Goal: Task Accomplishment & Management: Use online tool/utility

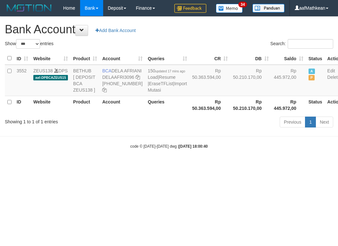
select select "***"
drag, startPoint x: 143, startPoint y: 197, endPoint x: 184, endPoint y: 206, distance: 42.5
click at [143, 165] on html "Toggle navigation Home Bank Account List Load By Website Group [OXPLAY] ZEUS138…" at bounding box center [169, 82] width 338 height 165
drag, startPoint x: 184, startPoint y: 206, endPoint x: 336, endPoint y: 178, distance: 154.2
click at [281, 165] on html "Toggle navigation Home Bank Account List Load By Website Group [OXPLAY] ZEUS138…" at bounding box center [169, 82] width 338 height 165
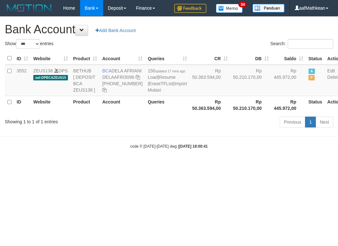
select select "***"
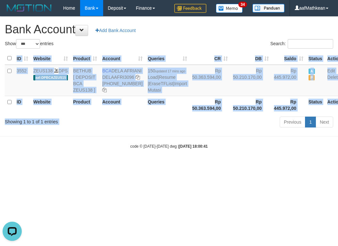
drag, startPoint x: 152, startPoint y: 145, endPoint x: 145, endPoint y: 122, distance: 24.0
click at [151, 130] on div "Show ** ** ** *** *** entries Search: ID Website Product Account Queries CR DB …" at bounding box center [169, 84] width 328 height 91
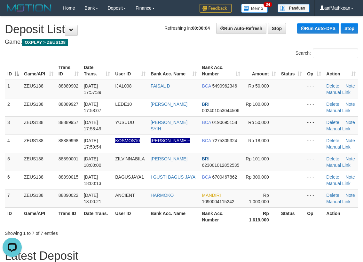
click at [215, 66] on th "Bank Acc. Number" at bounding box center [220, 71] width 43 height 18
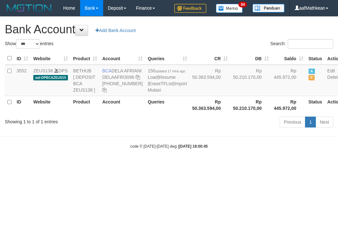
select select "***"
drag, startPoint x: 112, startPoint y: 68, endPoint x: 124, endPoint y: 74, distance: 14.3
click at [124, 74] on td "BCA DELA AFRIANI DELAAFRI3096 869-245-8639" at bounding box center [122, 80] width 45 height 31
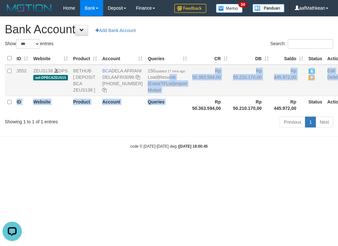
drag, startPoint x: 163, startPoint y: 119, endPoint x: 139, endPoint y: 71, distance: 53.7
click at [145, 80] on table "ID Website Product Account Queries CR DB Saldo Status Action 3552 ZEUS138 DPS a…" at bounding box center [174, 83] width 339 height 62
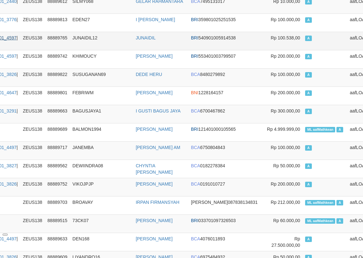
scroll to position [158, 78]
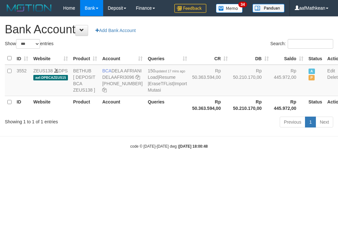
select select "***"
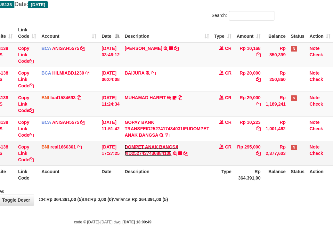
click at [157, 156] on link "DOMPET ANAK BANGSA #ID2527437436884108" at bounding box center [151, 150] width 54 height 12
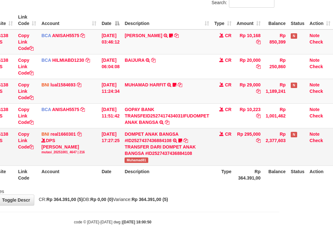
scroll to position [51, 58]
click at [124, 132] on link "DOMPET ANAK BANGSA #ID2527437436884108" at bounding box center [151, 138] width 54 height 12
drag, startPoint x: 199, startPoint y: 205, endPoint x: 217, endPoint y: 211, distance: 18.5
click at [205, 205] on div "**********" at bounding box center [112, 85] width 333 height 239
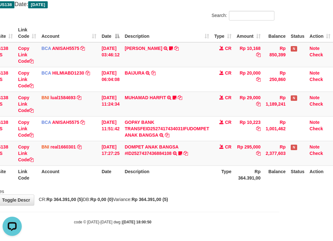
scroll to position [0, 0]
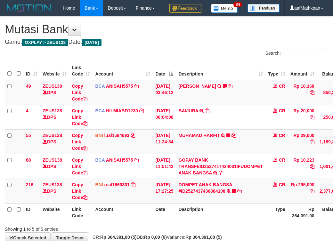
scroll to position [51, 58]
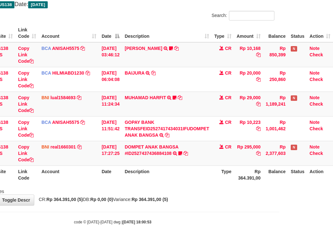
click at [214, 205] on div "**********" at bounding box center [112, 92] width 333 height 226
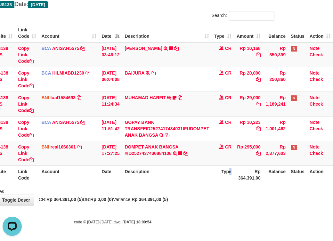
click at [230, 183] on th "Type" at bounding box center [223, 174] width 22 height 18
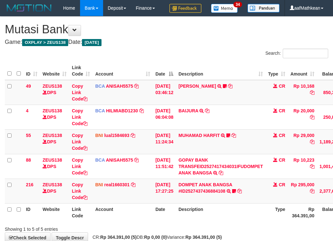
scroll to position [52, 58]
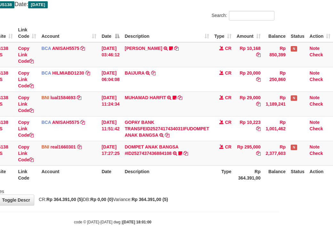
click at [229, 180] on th "Type" at bounding box center [223, 174] width 22 height 18
click at [216, 177] on th "Type" at bounding box center [223, 174] width 22 height 18
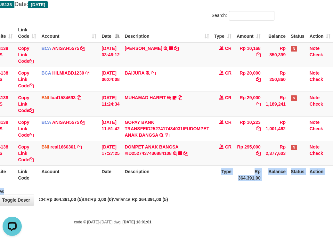
drag, startPoint x: 221, startPoint y: 185, endPoint x: 216, endPoint y: 189, distance: 6.9
click at [219, 189] on div "Search: ID Website Link Code Account Date Description Type Amount Balance Statu…" at bounding box center [112, 103] width 323 height 184
click at [196, 196] on div "**********" at bounding box center [112, 92] width 333 height 226
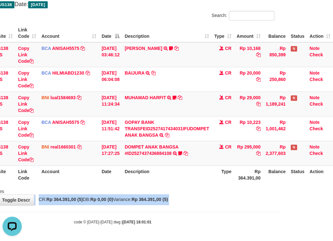
click at [196, 196] on div "**********" at bounding box center [112, 92] width 333 height 226
click at [196, 197] on div "**********" at bounding box center [112, 92] width 333 height 226
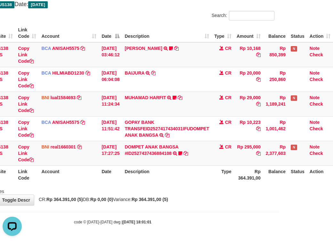
click at [196, 197] on div "**********" at bounding box center [112, 92] width 333 height 226
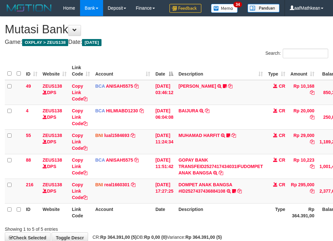
scroll to position [35, 37]
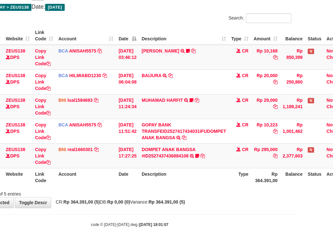
click at [184, 186] on th "Description" at bounding box center [184, 177] width 90 height 18
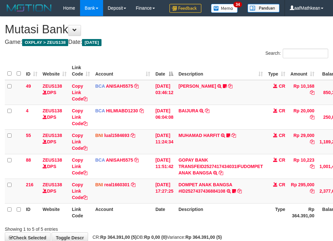
scroll to position [36, 37]
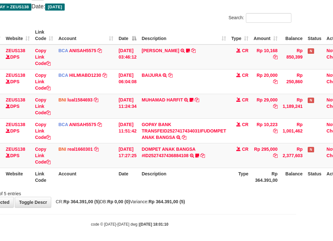
drag, startPoint x: 232, startPoint y: 211, endPoint x: 225, endPoint y: 206, distance: 9.0
click at [231, 197] on div "Showing 1 to 5 of 5 entries" at bounding box center [129, 192] width 333 height 9
click at [223, 197] on div "Showing 1 to 5 of 5 entries" at bounding box center [129, 192] width 333 height 9
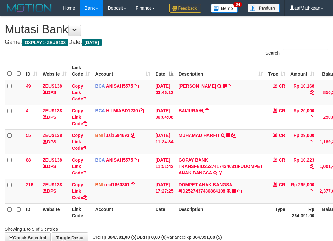
scroll to position [36, 37]
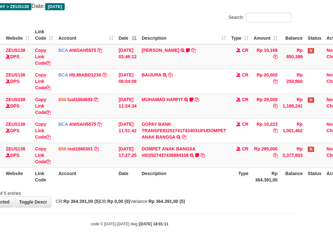
click at [222, 196] on div "Showing 1 to 5 of 5 entries" at bounding box center [129, 192] width 333 height 9
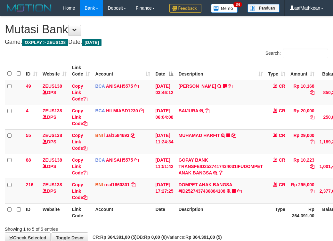
scroll to position [36, 37]
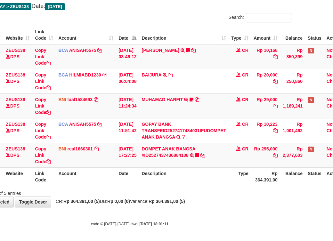
click at [220, 196] on div "Showing 1 to 5 of 5 entries" at bounding box center [129, 192] width 333 height 9
drag, startPoint x: 0, startPoint y: 0, endPoint x: 220, endPoint y: 205, distance: 301.3
click at [220, 196] on div "Showing 1 to 5 of 5 entries" at bounding box center [129, 192] width 333 height 9
click at [219, 196] on div "Showing 1 to 5 of 5 entries" at bounding box center [129, 192] width 333 height 9
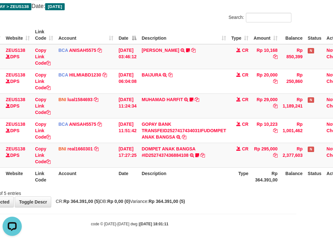
click at [217, 196] on div "Showing 1 to 5 of 5 entries" at bounding box center [129, 192] width 333 height 9
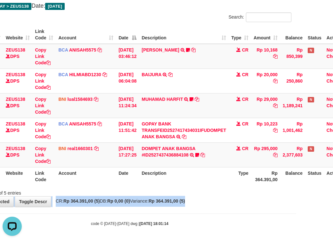
drag, startPoint x: 218, startPoint y: 220, endPoint x: 222, endPoint y: 218, distance: 3.7
click at [218, 207] on div "**********" at bounding box center [129, 93] width 333 height 226
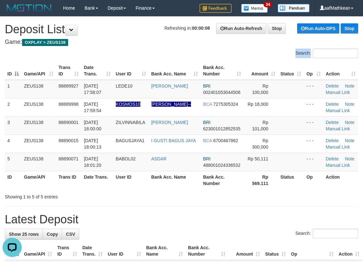
drag, startPoint x: 57, startPoint y: 52, endPoint x: 83, endPoint y: 45, distance: 26.6
click at [69, 132] on tr "3 ZEUS138 88890001 01/10/2025 18:00:00 ZILVINNABILA SAIFUL BAHRI BRI 6230010128…" at bounding box center [182, 125] width 354 height 18
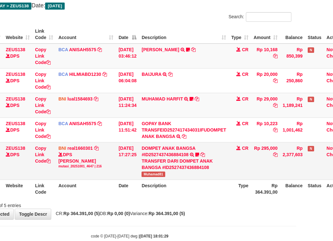
click at [150, 177] on span "Muhamad81" at bounding box center [152, 174] width 23 height 5
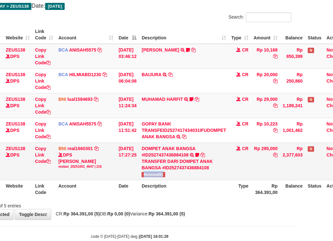
click at [149, 177] on span "Muhamad81" at bounding box center [152, 174] width 23 height 5
copy span "Muhamad81"
drag, startPoint x: 137, startPoint y: 203, endPoint x: 160, endPoint y: 209, distance: 23.5
click at [139, 198] on th "Date" at bounding box center [127, 189] width 23 height 18
click at [159, 198] on th "Description" at bounding box center [184, 189] width 90 height 18
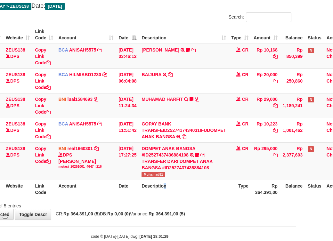
drag, startPoint x: 173, startPoint y: 201, endPoint x: 181, endPoint y: 196, distance: 8.5
click at [174, 198] on th "Description" at bounding box center [184, 189] width 90 height 18
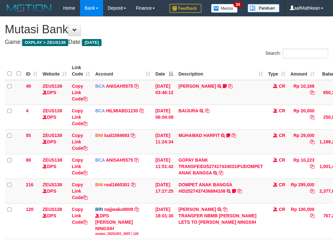
click at [183, 207] on link "[PERSON_NAME]" at bounding box center [196, 209] width 37 height 5
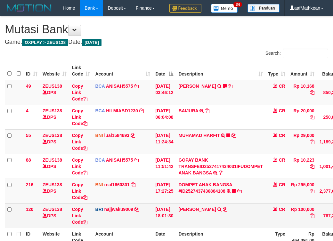
scroll to position [37, 37]
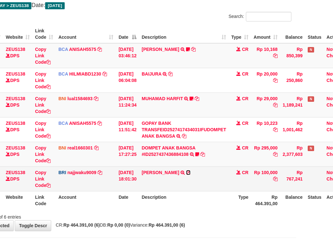
click at [190, 175] on icon at bounding box center [188, 172] width 4 height 4
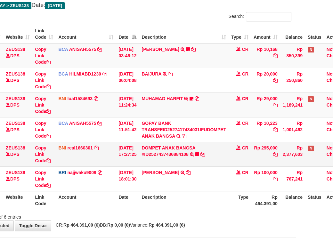
click at [127, 166] on td "[DATE] 17:27:25" at bounding box center [127, 154] width 23 height 25
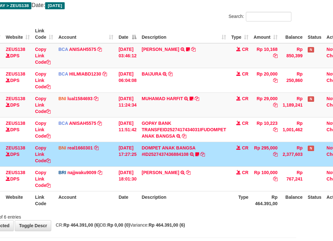
drag, startPoint x: 138, startPoint y: 181, endPoint x: 337, endPoint y: 210, distance: 201.4
click at [167, 190] on tbody "49 ZEUS138 DPS Copy Link Code BCA ANISAH5575 DPS ANISAH mutasi_20251001_3827 | …" at bounding box center [159, 117] width 382 height 148
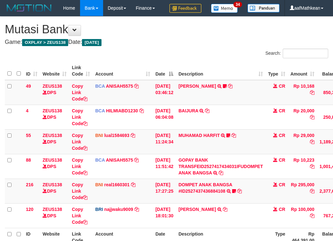
scroll to position [37, 37]
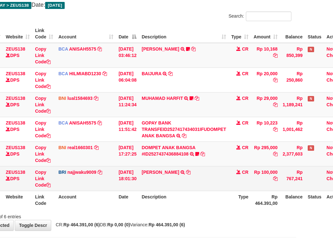
click at [127, 191] on td "[DATE] 18:01:30" at bounding box center [127, 178] width 23 height 25
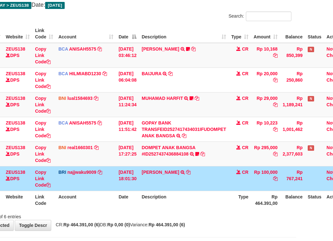
drag, startPoint x: 129, startPoint y: 191, endPoint x: 142, endPoint y: 188, distance: 14.0
click at [133, 191] on td "01/10/2025 18:01:30" at bounding box center [127, 178] width 23 height 25
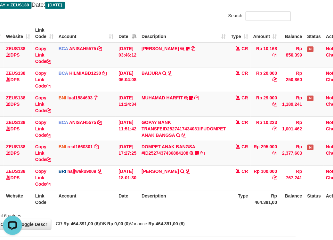
scroll to position [0, 0]
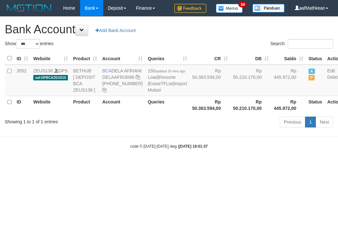
select select "***"
drag, startPoint x: 112, startPoint y: 70, endPoint x: 122, endPoint y: 78, distance: 12.4
click at [122, 78] on td "BCA DELA AFRIANI DELAAFRI3096 869-245-8639" at bounding box center [122, 80] width 45 height 31
copy td "DELA AFRIANI"
click at [221, 149] on div "code © 2012-2018 dwg | 2025/10/01 18:01:37" at bounding box center [169, 146] width 338 height 6
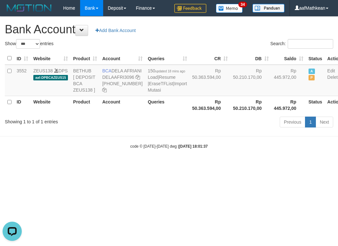
click at [227, 149] on div "code © 2012-2018 dwg | 2025/10/01 18:01:37" at bounding box center [169, 146] width 338 height 6
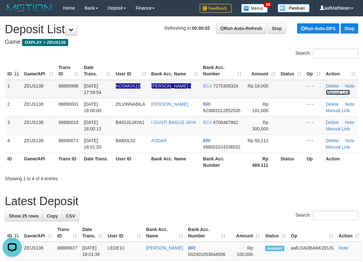
click at [337, 92] on link "Manual Link" at bounding box center [338, 92] width 24 height 5
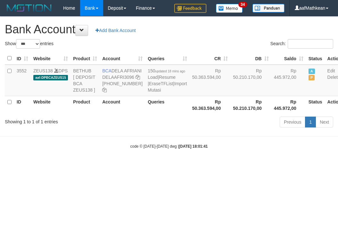
select select "***"
drag, startPoint x: 199, startPoint y: 153, endPoint x: 208, endPoint y: 182, distance: 30.7
click at [203, 165] on body "Toggle navigation Home Bank Account List Load By Website Group [OXPLAY] ZEUS138…" at bounding box center [169, 82] width 338 height 165
select select "***"
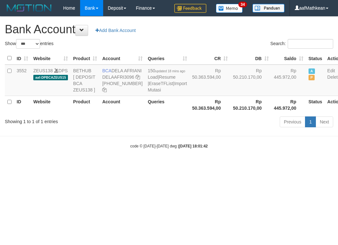
select select "***"
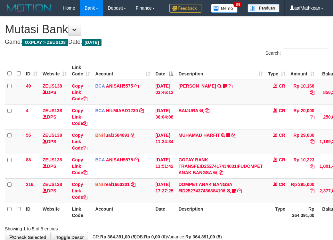
scroll to position [37, 37]
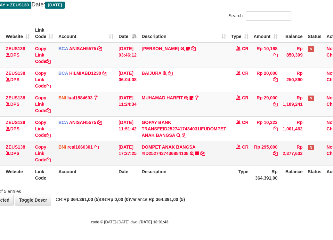
click at [228, 166] on td "DOMPET ANAK BANGSA #ID2527437436884108 TRANSFER DARI DOMPET ANAK BANGSA #ID2527…" at bounding box center [184, 153] width 90 height 25
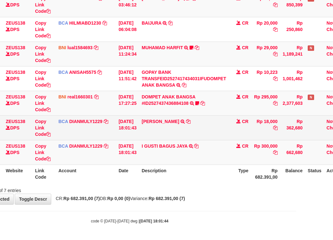
scroll to position [104, 37]
click at [188, 122] on td "[PERSON_NAME] TRSF E-BANKING CR 0110/FTSCY/WS95031 18000.00[PERSON_NAME]" at bounding box center [184, 128] width 90 height 25
click at [190, 121] on icon at bounding box center [188, 121] width 4 height 4
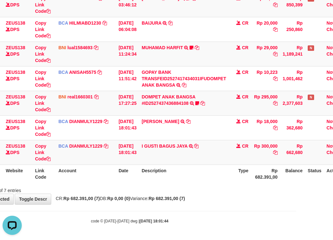
scroll to position [0, 0]
click at [113, 163] on tr "136 ZEUS138 DPS Copy Link Code BCA DIANMULY1229 DPS DIAN MULYADI mutasi_2025100…" at bounding box center [159, 152] width 382 height 25
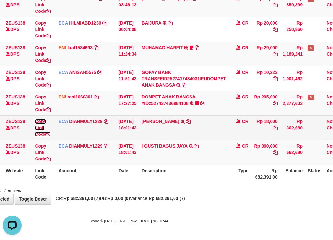
click at [37, 134] on link "Copy Link Code" at bounding box center [43, 128] width 16 height 18
drag, startPoint x: 37, startPoint y: 134, endPoint x: 335, endPoint y: 119, distance: 297.9
click at [48, 136] on link "Copy Link Code" at bounding box center [43, 128] width 16 height 18
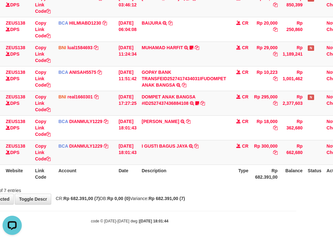
scroll to position [95, 0]
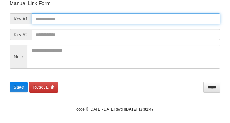
scroll to position [75, 0]
click at [68, 17] on input "text" at bounding box center [126, 18] width 189 height 11
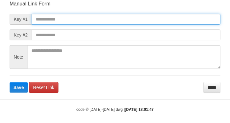
paste input "**********"
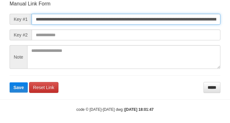
type input "**********"
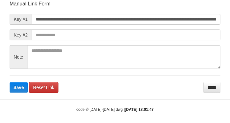
scroll to position [0, 0]
drag, startPoint x: 155, startPoint y: 29, endPoint x: 151, endPoint y: 35, distance: 6.3
click at [153, 34] on form "**********" at bounding box center [115, 46] width 211 height 92
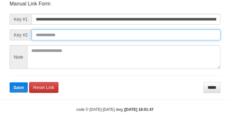
click at [10, 82] on button "Save" at bounding box center [19, 87] width 18 height 10
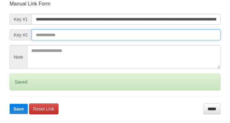
click at [10, 104] on button "Save" at bounding box center [19, 109] width 18 height 10
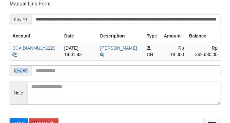
drag, startPoint x: 33, startPoint y: 66, endPoint x: 48, endPoint y: 73, distance: 16.9
click at [37, 71] on form "**********" at bounding box center [115, 64] width 211 height 128
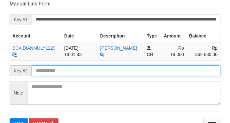
drag, startPoint x: 56, startPoint y: 75, endPoint x: 58, endPoint y: 72, distance: 3.7
click at [56, 75] on input "text" at bounding box center [126, 70] width 189 height 11
click at [10, 118] on button "Save" at bounding box center [19, 123] width 18 height 10
click at [58, 72] on input "text" at bounding box center [126, 70] width 189 height 11
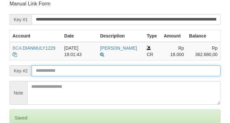
click at [58, 71] on input "text" at bounding box center [126, 70] width 189 height 11
click at [57, 71] on form "**********" at bounding box center [115, 74] width 211 height 149
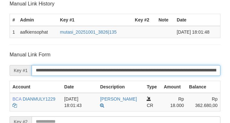
drag, startPoint x: 63, startPoint y: 74, endPoint x: 68, endPoint y: 76, distance: 4.4
click at [68, 76] on input "**********" at bounding box center [126, 70] width 189 height 11
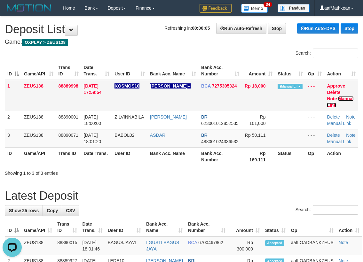
click at [339, 99] on link "Manual Link" at bounding box center [340, 102] width 27 height 12
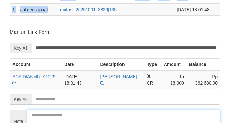
scroll to position [167, 0]
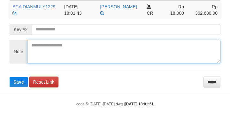
drag, startPoint x: 70, startPoint y: 47, endPoint x: 61, endPoint y: 37, distance: 13.6
click at [67, 41] on textarea at bounding box center [124, 52] width 194 height 24
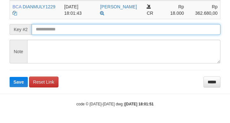
click at [10, 77] on button "Save" at bounding box center [19, 82] width 18 height 10
click at [64, 34] on input "text" at bounding box center [126, 29] width 189 height 11
click at [62, 32] on input "text" at bounding box center [126, 29] width 189 height 11
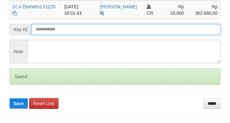
click at [10, 98] on button "Save" at bounding box center [19, 103] width 18 height 10
click at [61, 29] on input "text" at bounding box center [126, 29] width 189 height 11
click at [10, 98] on button "Save" at bounding box center [19, 103] width 18 height 10
click at [59, 28] on input "text" at bounding box center [126, 29] width 189 height 11
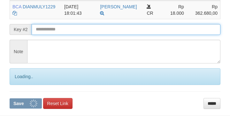
click at [10, 98] on button "Save" at bounding box center [26, 103] width 32 height 10
click at [60, 28] on input "text" at bounding box center [126, 29] width 189 height 11
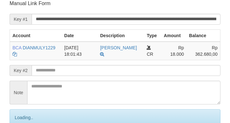
click at [120, 70] on input "text" at bounding box center [126, 70] width 189 height 11
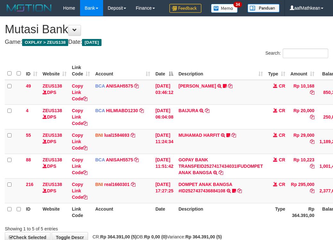
scroll to position [54, 27]
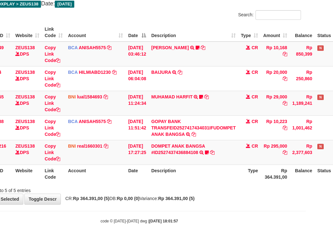
click at [216, 202] on div "**********" at bounding box center [139, 91] width 333 height 226
click at [214, 204] on div "**********" at bounding box center [139, 91] width 333 height 226
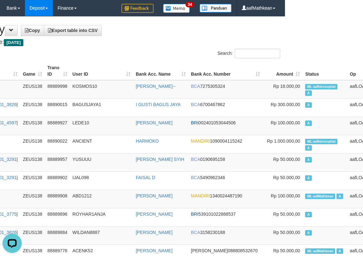
drag, startPoint x: 111, startPoint y: 29, endPoint x: 110, endPoint y: 32, distance: 3.5
click at [110, 31] on h1 "Deposit History Copy Export table into CSV" at bounding box center [104, 29] width 354 height 13
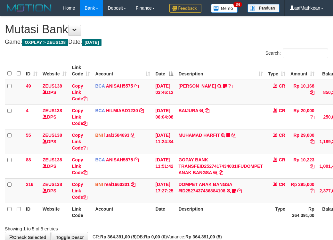
scroll to position [54, 24]
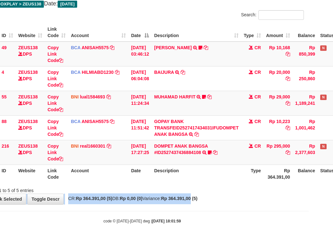
drag, startPoint x: 208, startPoint y: 194, endPoint x: 337, endPoint y: 185, distance: 129.9
click at [308, 186] on html "Toggle navigation Home Bank Account List Load By Website Group [OXPLAY] ZEUS138…" at bounding box center [142, 101] width 333 height 279
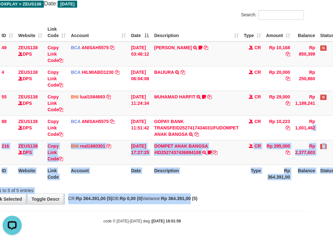
scroll to position [0, 0]
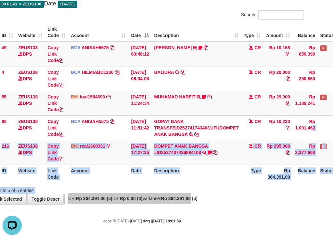
click at [139, 166] on table "ID Website Link Code Account Date Description Type Amount Balance Status Action…" at bounding box center [171, 103] width 382 height 160
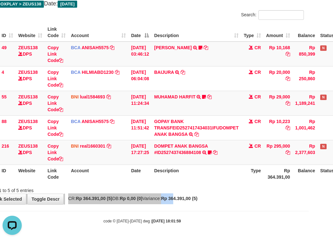
click at [190, 198] on div "**********" at bounding box center [142, 91] width 333 height 226
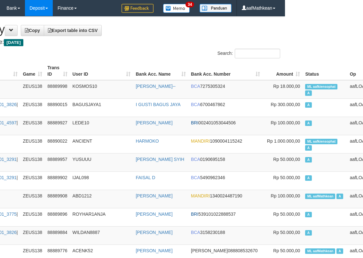
scroll to position [0, 78]
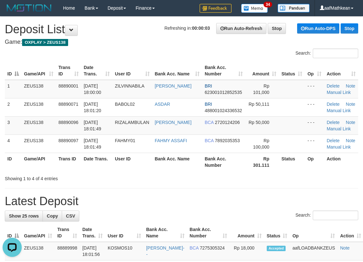
click at [101, 40] on h4 "Game: OXPLAY > ZEUS138" at bounding box center [182, 42] width 354 height 6
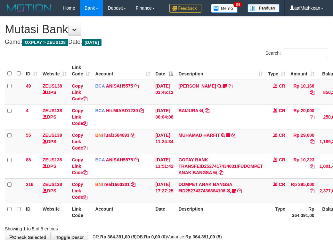
scroll to position [54, 21]
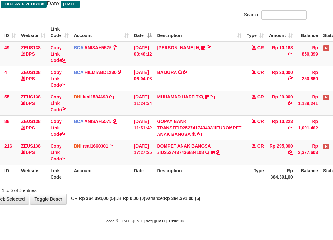
drag, startPoint x: 177, startPoint y: 228, endPoint x: 335, endPoint y: 224, distance: 157.8
click at [193, 231] on body "Toggle navigation Home Bank Account List Load By Website Group [OXPLAY] ZEUS138…" at bounding box center [145, 101] width 333 height 279
drag, startPoint x: 161, startPoint y: 207, endPoint x: 193, endPoint y: 206, distance: 32.0
click at [169, 210] on body "Toggle navigation Home Bank Account List Load By Website Group [OXPLAY] ZEUS138…" at bounding box center [145, 101] width 333 height 279
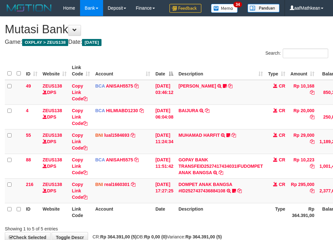
scroll to position [54, 40]
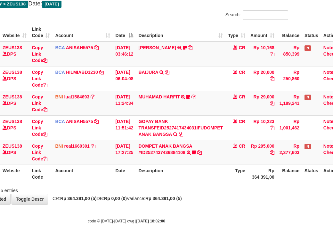
drag, startPoint x: 208, startPoint y: 226, endPoint x: 334, endPoint y: 220, distance: 125.9
click at [223, 226] on body "Toggle navigation Home Bank Account List Load By Website Group [OXPLAY] ZEUS138…" at bounding box center [126, 101] width 333 height 279
click at [180, 195] on div "**********" at bounding box center [126, 91] width 333 height 226
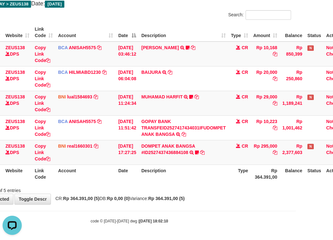
drag, startPoint x: 104, startPoint y: 166, endPoint x: 235, endPoint y: 180, distance: 131.6
click at [108, 169] on th "Account" at bounding box center [85, 174] width 60 height 18
click at [174, 204] on div "**********" at bounding box center [129, 91] width 333 height 226
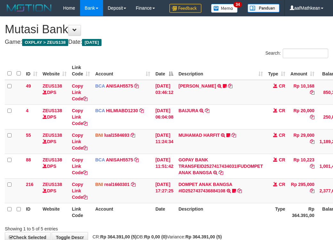
scroll to position [54, 34]
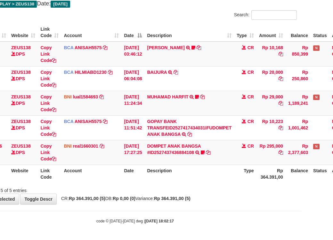
drag, startPoint x: 111, startPoint y: 171, endPoint x: 143, endPoint y: 174, distance: 31.5
click at [112, 172] on th "Account" at bounding box center [91, 174] width 60 height 18
click at [113, 218] on body "Toggle navigation Home Bank Account List Load By Website Group [OXPLAY] ZEUS138…" at bounding box center [135, 101] width 333 height 279
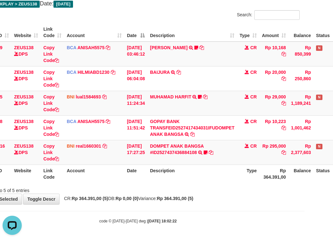
click at [206, 178] on th "Description" at bounding box center [192, 174] width 90 height 18
drag, startPoint x: 90, startPoint y: 191, endPoint x: 337, endPoint y: 239, distance: 251.9
click at [103, 194] on div "**********" at bounding box center [138, 91] width 333 height 226
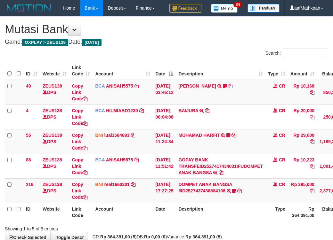
scroll to position [54, 26]
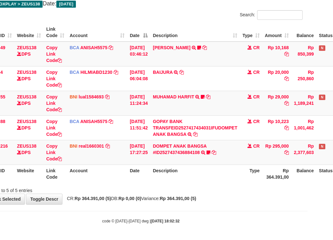
drag, startPoint x: 117, startPoint y: 201, endPoint x: 231, endPoint y: 200, distance: 113.3
click at [119, 201] on div "**********" at bounding box center [140, 91] width 333 height 226
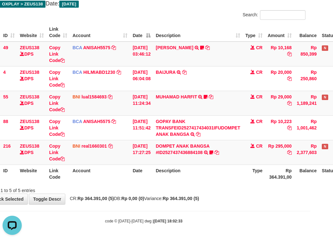
drag, startPoint x: 72, startPoint y: 208, endPoint x: 336, endPoint y: 215, distance: 264.1
click at [90, 210] on body "Toggle navigation Home Bank Account List Load By Website Group [OXPLAY] ZEUS138…" at bounding box center [143, 101] width 333 height 279
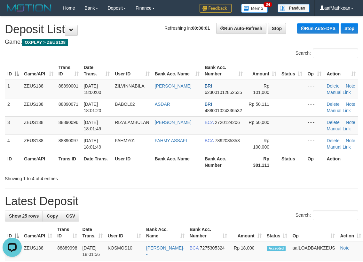
drag, startPoint x: 158, startPoint y: 43, endPoint x: 159, endPoint y: 48, distance: 4.8
click at [158, 44] on h4 "Game: OXPLAY > ZEUS138" at bounding box center [182, 42] width 354 height 6
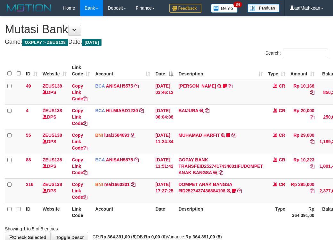
scroll to position [54, 41]
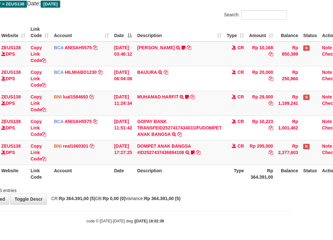
click at [212, 213] on body "Toggle navigation Home Bank Account List Load By Website Group [OXPLAY] ZEUS138…" at bounding box center [125, 101] width 333 height 279
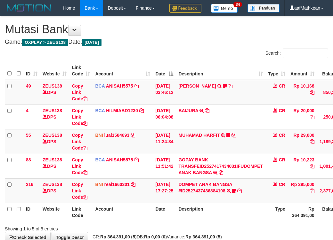
scroll to position [54, 41]
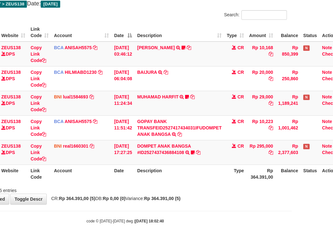
click at [260, 220] on div "code © [DATE]-[DATE] dwg | [DATE] 18:02:40" at bounding box center [125, 221] width 333 height 6
click at [153, 222] on strong "[DATE] 18:02:40" at bounding box center [149, 221] width 29 height 4
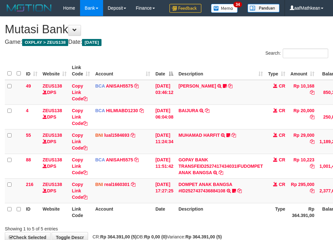
scroll to position [54, 38]
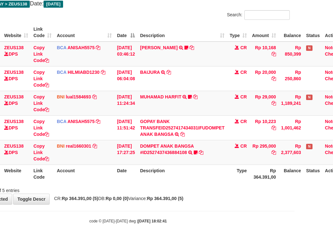
click at [231, 192] on div "Showing 1 to 5 of 5 entries" at bounding box center [128, 189] width 333 height 9
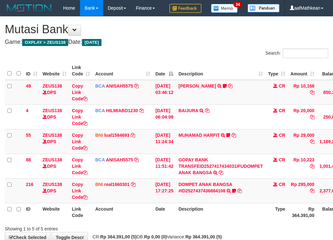
scroll to position [54, 36]
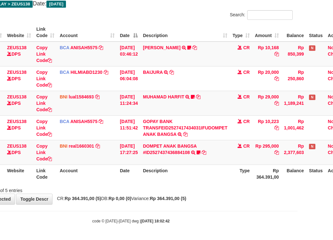
click at [174, 194] on div "**********" at bounding box center [130, 91] width 333 height 226
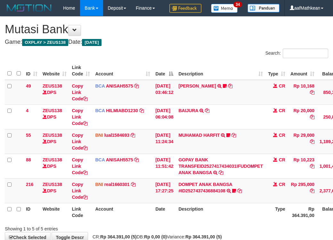
scroll to position [54, 33]
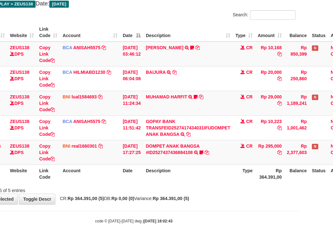
drag, startPoint x: 124, startPoint y: 181, endPoint x: 336, endPoint y: 209, distance: 213.9
click at [149, 185] on div "Search: ID Website Link Code Account Date Description Type Amount Balance Statu…" at bounding box center [133, 102] width 323 height 184
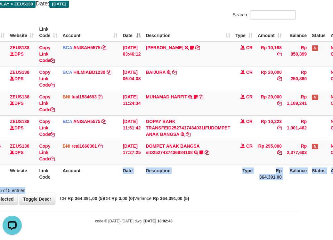
scroll to position [0, 0]
click at [159, 168] on th "Description" at bounding box center [188, 174] width 90 height 18
drag, startPoint x: 88, startPoint y: 198, endPoint x: 92, endPoint y: 200, distance: 4.2
click at [89, 199] on strong "Rp 364.391,00 (5)" at bounding box center [86, 198] width 36 height 5
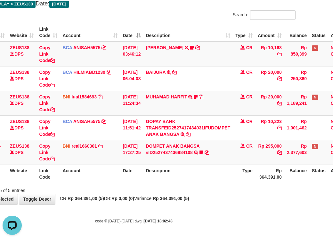
drag, startPoint x: 107, startPoint y: 215, endPoint x: 97, endPoint y: 226, distance: 14.5
click at [113, 215] on body "Toggle navigation Home Bank Account List Load By Website Group [OXPLAY] ZEUS138…" at bounding box center [133, 101] width 333 height 279
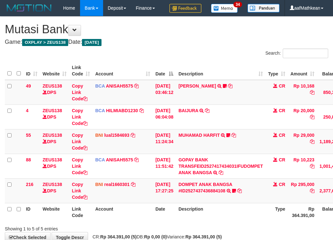
scroll to position [54, 30]
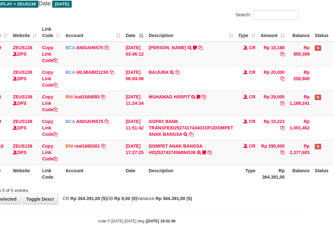
drag, startPoint x: 181, startPoint y: 203, endPoint x: 188, endPoint y: 208, distance: 8.6
click at [182, 204] on div "**********" at bounding box center [136, 91] width 333 height 226
drag, startPoint x: 188, startPoint y: 208, endPoint x: 187, endPoint y: 211, distance: 3.7
click at [189, 208] on body "Toggle navigation Home Bank Account List Load By Website Group [OXPLAY] ZEUS138…" at bounding box center [136, 101] width 333 height 279
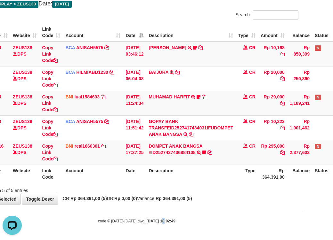
drag, startPoint x: 156, startPoint y: 217, endPoint x: 164, endPoint y: 220, distance: 9.2
click at [159, 219] on body "Toggle navigation Home Bank Account List Load By Website Group [OXPLAY] ZEUS138…" at bounding box center [136, 101] width 333 height 279
click at [177, 215] on body "Toggle navigation Home Bank Account List Load By Website Group [OXPLAY] ZEUS138…" at bounding box center [136, 101] width 333 height 279
click at [183, 211] on hr at bounding box center [136, 211] width 333 height 0
drag, startPoint x: 191, startPoint y: 204, endPoint x: 201, endPoint y: 202, distance: 9.7
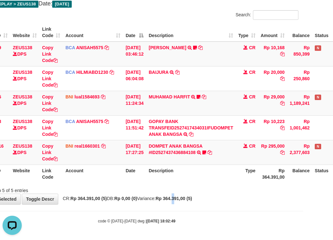
click at [192, 204] on div "**********" at bounding box center [136, 91] width 333 height 226
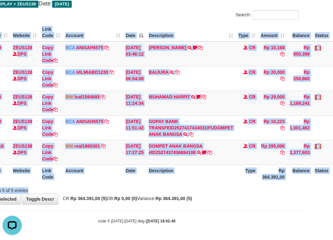
click at [207, 184] on div "Search: ID Website Link Code Account Date Description Type Amount Balance Statu…" at bounding box center [136, 102] width 323 height 184
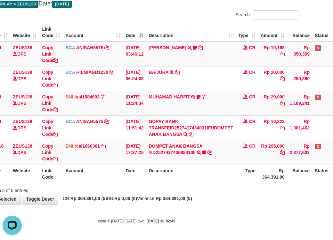
click at [207, 183] on div "ID Website Link Code Account Date Description Type Amount Balance Status Action…" at bounding box center [136, 103] width 333 height 164
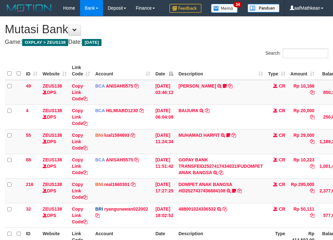
scroll to position [73, 27]
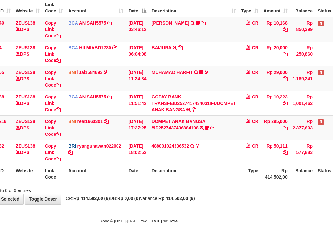
drag, startPoint x: 127, startPoint y: 195, endPoint x: 442, endPoint y: 191, distance: 315.2
click at [139, 194] on div "Showing 1 to 6 of 6 entries" at bounding box center [139, 189] width 333 height 9
click at [306, 191] on html "Toggle navigation Home Bank Account List Load By Website Group [OXPLAY] ZEUS138…" at bounding box center [139, 88] width 333 height 303
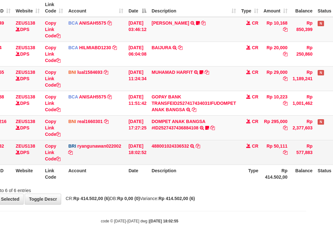
click at [205, 154] on td "488001024336532 TRANSFER NBMB 488001024336532 TO [PERSON_NAME]" at bounding box center [194, 152] width 90 height 25
click at [200, 148] on icon at bounding box center [198, 146] width 4 height 4
drag, startPoint x: 162, startPoint y: 159, endPoint x: 75, endPoint y: 161, distance: 87.4
click at [129, 165] on tr "32 ZEUS138 DPS Copy Link Code BRI ryangunawan022002 DPS [PERSON_NAME] mutasi_20…" at bounding box center [169, 152] width 382 height 25
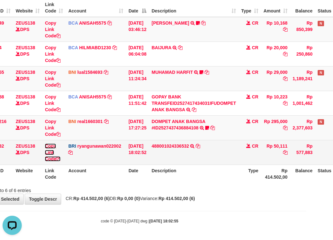
click at [51, 162] on link "Copy Link Code" at bounding box center [53, 153] width 16 height 18
click at [59, 162] on link "Copy Link Code" at bounding box center [53, 153] width 16 height 18
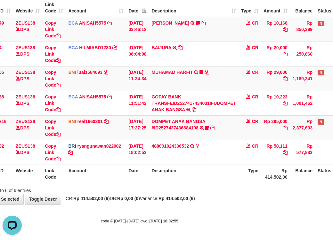
scroll to position [88, 0]
click at [278, 183] on tr "ID Website Link Code Account Date Description Type Rp 414.502,00 Balance Status…" at bounding box center [169, 174] width 382 height 18
drag, startPoint x: 172, startPoint y: 179, endPoint x: 335, endPoint y: 157, distance: 165.3
click at [209, 177] on table "ID Website Link Code Account Date Description Type Amount Balance Status Action…" at bounding box center [169, 91] width 382 height 184
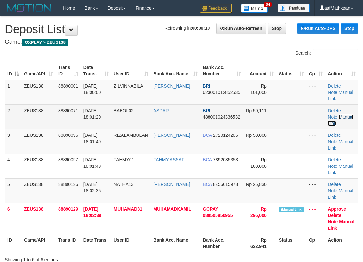
click at [344, 117] on link "Manual Link" at bounding box center [340, 121] width 25 height 12
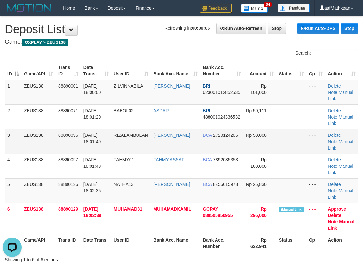
click at [68, 142] on td "88890096" at bounding box center [68, 141] width 25 height 25
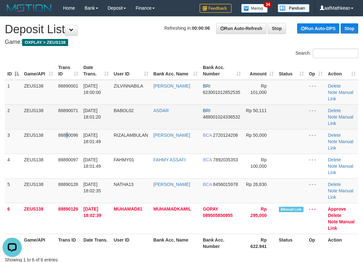
click at [343, 120] on td "Delete Note Manual Link" at bounding box center [341, 117] width 33 height 25
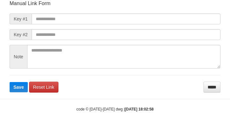
scroll to position [75, 0]
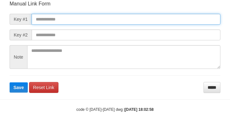
click at [57, 15] on input "text" at bounding box center [126, 19] width 189 height 11
paste input "**********"
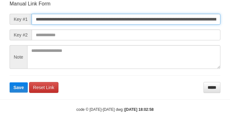
scroll to position [0, 391]
type input "**********"
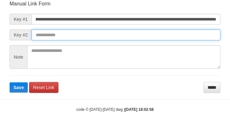
click at [10, 82] on button "Save" at bounding box center [19, 87] width 18 height 10
click at [168, 37] on input "text" at bounding box center [126, 34] width 189 height 11
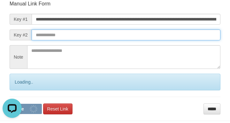
scroll to position [0, 0]
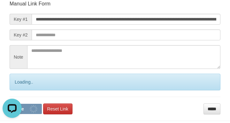
click at [160, 29] on form "**********" at bounding box center [115, 57] width 211 height 114
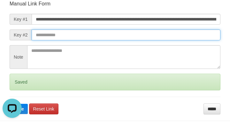
click at [10, 104] on button "Save" at bounding box center [19, 109] width 18 height 10
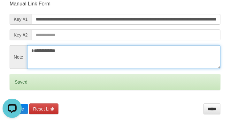
type textarea "**********"
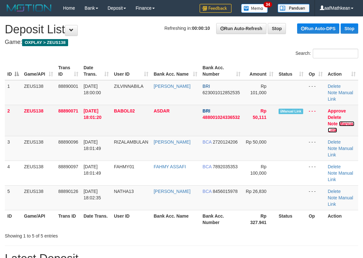
click at [346, 121] on link "Manual Link" at bounding box center [341, 127] width 27 height 12
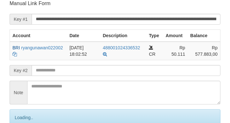
click at [109, 73] on input "text" at bounding box center [126, 70] width 189 height 11
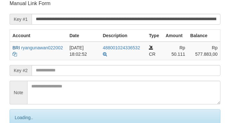
click at [109, 72] on input "text" at bounding box center [126, 70] width 189 height 11
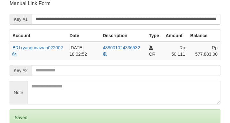
click at [118, 74] on input "text" at bounding box center [126, 70] width 189 height 11
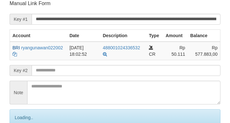
click at [116, 69] on input "text" at bounding box center [126, 70] width 189 height 11
click at [113, 69] on input "text" at bounding box center [126, 70] width 189 height 11
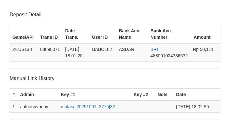
scroll to position [126, 0]
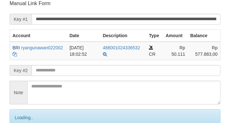
click at [91, 72] on input "text" at bounding box center [126, 70] width 189 height 11
click at [91, 74] on input "text" at bounding box center [126, 70] width 189 height 11
click at [92, 73] on input "text" at bounding box center [126, 70] width 189 height 11
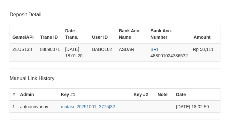
scroll to position [126, 0]
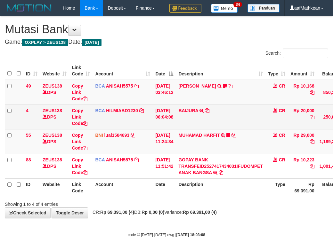
drag, startPoint x: 281, startPoint y: 130, endPoint x: 285, endPoint y: 128, distance: 5.2
click at [283, 129] on td "CR" at bounding box center [276, 117] width 22 height 25
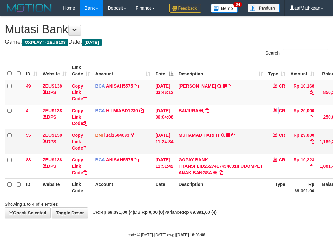
scroll to position [30, 27]
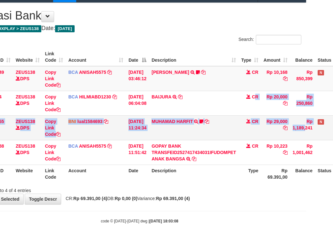
click at [295, 139] on tbody "49 ZEUS138 DPS Copy Link Code BCA ANISAH5575 DPS ANISAH mutasi_20251001_3827 | …" at bounding box center [169, 115] width 382 height 99
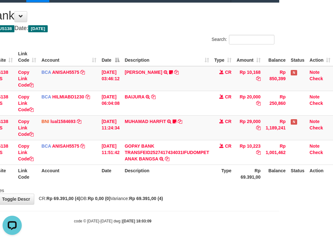
click at [168, 181] on th "Description" at bounding box center [167, 174] width 90 height 18
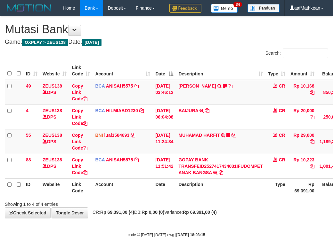
scroll to position [30, 58]
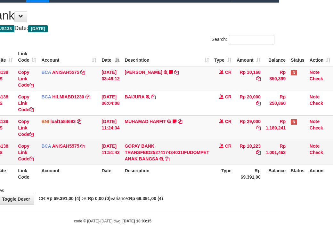
click at [135, 163] on td "GOPAY BANK TRANSFEID2527417434031IFUDOMPET ANAK BANGSA TRSF E-BANKING CR 0110/F…" at bounding box center [167, 152] width 90 height 25
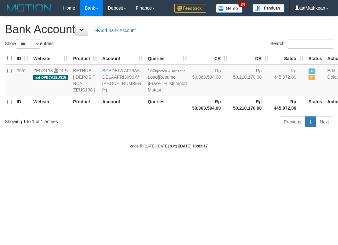
select select "***"
drag, startPoint x: 116, startPoint y: 72, endPoint x: 117, endPoint y: 76, distance: 3.4
click at [125, 78] on td "BCA DELA AFRIANI DELAAFRI3096 [PHONE_NUMBER]" at bounding box center [122, 80] width 45 height 31
copy td "DELA AFRIANI"
click at [235, 150] on body "Toggle navigation Home Bank Account List Load By Website Group [OXPLAY] ZEUS138…" at bounding box center [169, 82] width 338 height 165
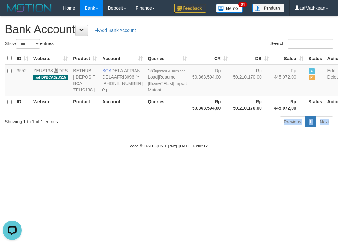
click at [189, 114] on th "Rp 50.363.594,00" at bounding box center [209, 105] width 41 height 18
click at [135, 79] on icon at bounding box center [137, 77] width 4 height 4
drag, startPoint x: 103, startPoint y: 88, endPoint x: 331, endPoint y: 81, distance: 228.3
click at [135, 79] on icon at bounding box center [137, 77] width 4 height 4
click at [113, 149] on div "code © [DATE]-[DATE] dwg | [DATE] 18:03:17" at bounding box center [169, 146] width 338 height 6
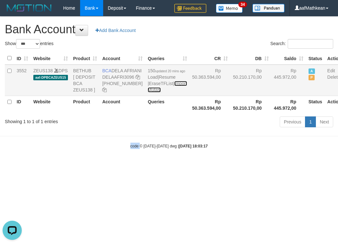
click at [148, 92] on link "Import Mutasi" at bounding box center [167, 87] width 39 height 12
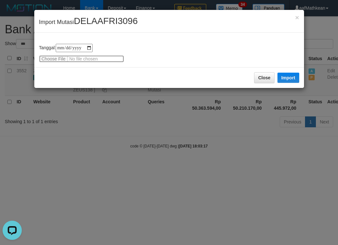
click at [57, 58] on input "file" at bounding box center [81, 58] width 85 height 7
type input "**********"
click at [289, 76] on button "Import" at bounding box center [288, 78] width 22 height 10
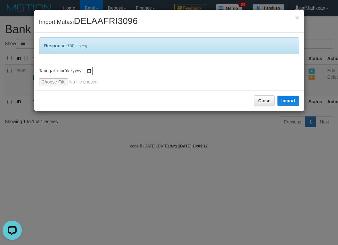
drag, startPoint x: 174, startPoint y: 135, endPoint x: 171, endPoint y: 152, distance: 17.9
click at [172, 152] on div "**********" at bounding box center [169, 122] width 338 height 245
click at [184, 156] on div "**********" at bounding box center [169, 122] width 338 height 245
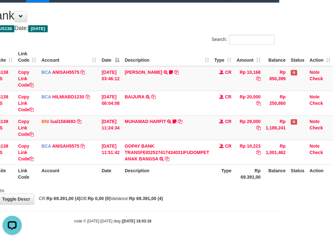
click at [238, 198] on div "**********" at bounding box center [112, 104] width 333 height 202
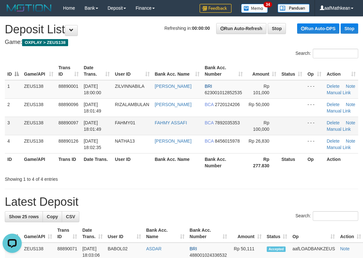
click at [56, 130] on td "ZEUS138" at bounding box center [38, 125] width 35 height 18
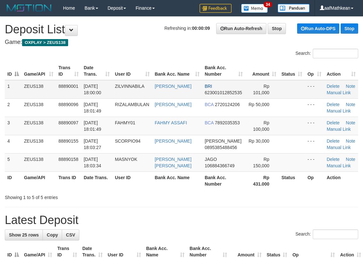
drag, startPoint x: 120, startPoint y: 92, endPoint x: 97, endPoint y: 94, distance: 23.4
click at [117, 93] on tr "1 ZEUS138 88890001 [DATE] 18:00:00 ZILVINNABILA [PERSON_NAME] BRI 6230010128525…" at bounding box center [182, 89] width 354 height 19
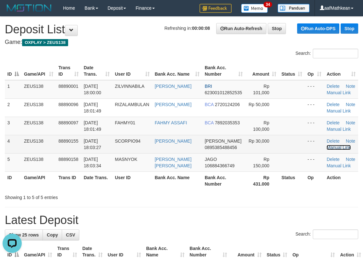
click at [333, 148] on link "Manual Link" at bounding box center [339, 147] width 24 height 5
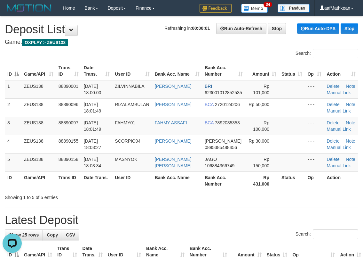
click at [139, 44] on h4 "Game: OXPLAY > ZEUS138" at bounding box center [182, 42] width 354 height 6
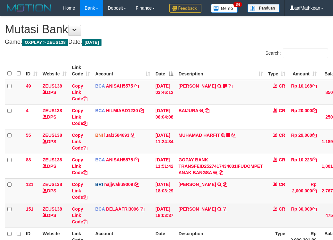
scroll to position [73, 58]
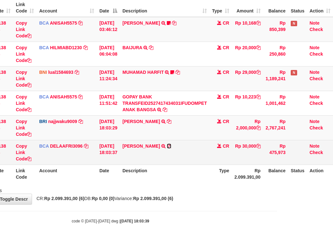
click at [169, 148] on icon at bounding box center [169, 146] width 4 height 4
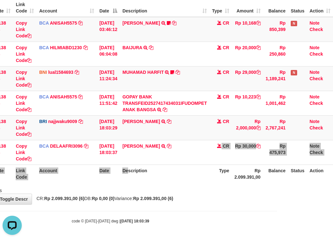
drag, startPoint x: 149, startPoint y: 176, endPoint x: 114, endPoint y: 177, distance: 35.5
click at [115, 177] on table "ID Website Link Code Account Date Description Type Amount Balance Status Action…" at bounding box center [141, 91] width 384 height 184
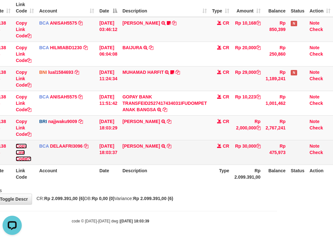
click at [24, 162] on link "Copy Link Code" at bounding box center [24, 153] width 16 height 18
drag, startPoint x: 25, startPoint y: 166, endPoint x: 52, endPoint y: 166, distance: 26.6
click at [32, 165] on td "Copy Link Code" at bounding box center [24, 152] width 23 height 25
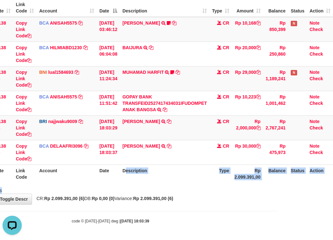
click at [199, 204] on div "**********" at bounding box center [110, 79] width 333 height 251
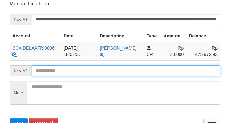
click at [80, 67] on input "text" at bounding box center [126, 70] width 189 height 11
click at [10, 118] on button "Save" at bounding box center [19, 123] width 18 height 10
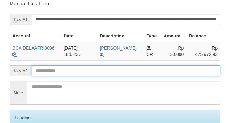
click at [82, 68] on input "text" at bounding box center [126, 70] width 189 height 11
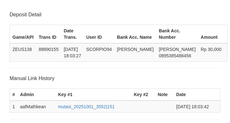
scroll to position [125, 0]
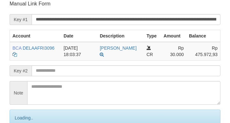
click at [77, 69] on input "text" at bounding box center [126, 70] width 189 height 11
drag, startPoint x: 87, startPoint y: 72, endPoint x: 3, endPoint y: 65, distance: 84.2
click at [87, 72] on input "text" at bounding box center [126, 70] width 189 height 11
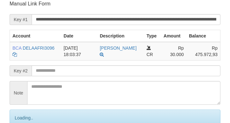
click at [69, 75] on input "text" at bounding box center [126, 70] width 189 height 11
click at [68, 73] on input "text" at bounding box center [126, 70] width 189 height 11
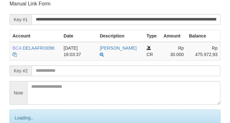
scroll to position [75, 0]
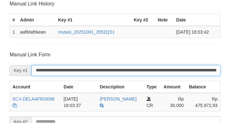
drag, startPoint x: 68, startPoint y: 72, endPoint x: 73, endPoint y: 74, distance: 5.5
click at [68, 72] on input "**********" at bounding box center [126, 70] width 189 height 11
click at [73, 74] on input "**********" at bounding box center [126, 70] width 189 height 11
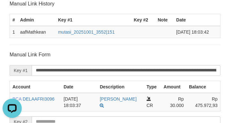
scroll to position [0, 0]
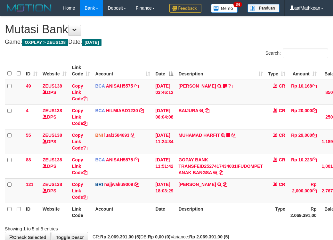
scroll to position [54, 58]
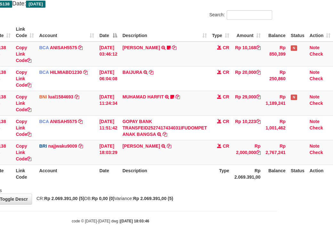
drag, startPoint x: 152, startPoint y: 197, endPoint x: 189, endPoint y: 196, distance: 37.5
click at [162, 198] on strong "Rp 2.069.391,00 (5)" at bounding box center [153, 198] width 40 height 5
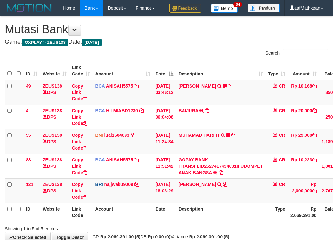
scroll to position [54, 60]
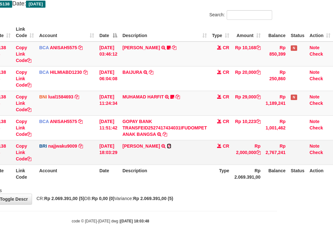
click at [171, 145] on icon at bounding box center [169, 146] width 4 height 4
drag, startPoint x: 171, startPoint y: 145, endPoint x: 333, endPoint y: 111, distance: 166.0
click at [171, 145] on icon at bounding box center [169, 146] width 4 height 4
click at [191, 152] on td "MIFTAHUL RAHMA TRANSFER NBMB MIFTAHUL RAHMA TO SITI KURNIA NINGSIH" at bounding box center [165, 152] width 90 height 25
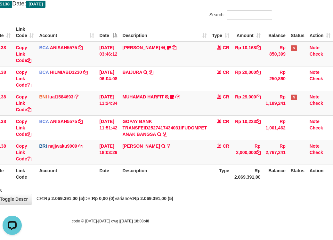
click at [216, 169] on table "ID Website Link Code Account Date Description Type Amount Balance Status Action…" at bounding box center [141, 103] width 384 height 160
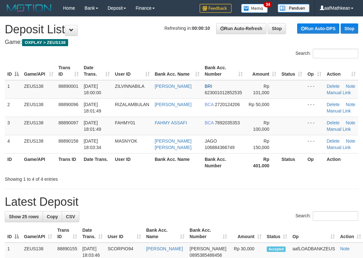
click at [127, 78] on table "ID Game/API Trans ID Date Trans. User ID Bank Acc. Name Bank Acc. Number Amount…" at bounding box center [182, 116] width 354 height 109
click at [276, 83] on tr "1 ZEUS138 88890001 01/10/2025 18:00:00 ZILVINNABILA SAIFUL BAHRI BRI 6230010128…" at bounding box center [182, 89] width 354 height 19
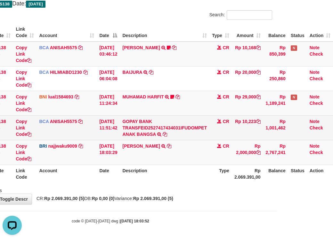
click at [123, 174] on tr "ID Website Link Code Account Date Description Type Rp 2.069.391,00 Balance Stat…" at bounding box center [141, 174] width 384 height 18
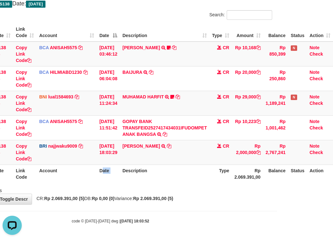
click at [216, 179] on th "Type" at bounding box center [220, 174] width 22 height 18
click at [220, 188] on div "Search: ID Website Link Code Account Date Description Type Amount Balance Statu…" at bounding box center [110, 102] width 323 height 184
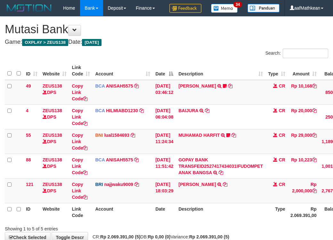
scroll to position [52, 55]
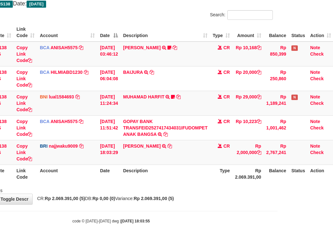
drag, startPoint x: 108, startPoint y: 220, endPoint x: 124, endPoint y: 228, distance: 17.6
click at [113, 220] on div "code © [DATE]-[DATE] dwg | [DATE] 18:03:55" at bounding box center [111, 221] width 333 height 6
drag, startPoint x: 124, startPoint y: 228, endPoint x: 126, endPoint y: 223, distance: 4.9
click at [127, 228] on body "Toggle navigation Home Bank Account List Load By Website Group [OXPLAY] ZEUS138…" at bounding box center [111, 101] width 333 height 279
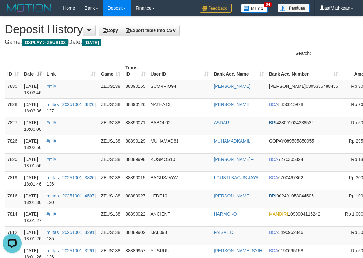
scroll to position [0, 39]
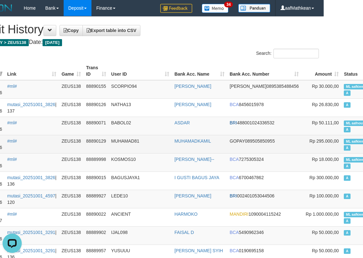
drag, startPoint x: 396, startPoint y: 107, endPoint x: 3, endPoint y: 148, distance: 394.7
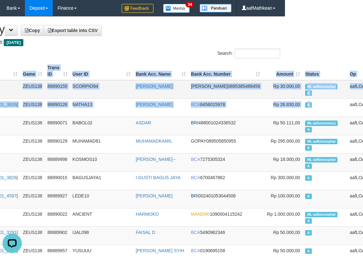
click at [305, 88] on span "ML aafkiensophat" at bounding box center [321, 86] width 32 height 5
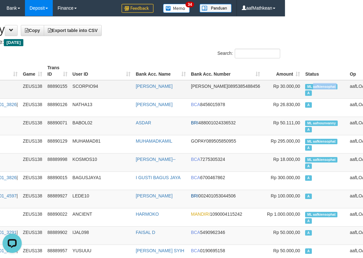
click at [305, 88] on span "ML aafkiensophat" at bounding box center [321, 86] width 32 height 5
copy td "aafkiensophat"
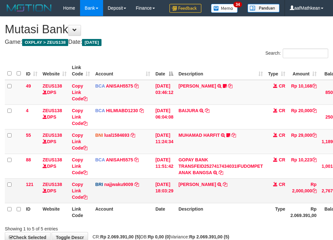
scroll to position [52, 53]
click at [199, 203] on th "Description" at bounding box center [221, 212] width 90 height 18
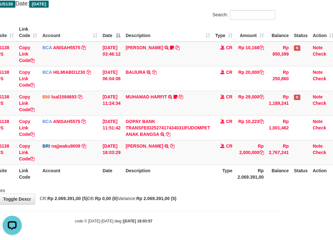
drag, startPoint x: 107, startPoint y: 199, endPoint x: 335, endPoint y: 180, distance: 228.9
click at [118, 200] on strong "Rp 0,00 (0)" at bounding box center [106, 198] width 23 height 5
drag, startPoint x: 123, startPoint y: 130, endPoint x: 176, endPoint y: 244, distance: 125.8
click at [104, 200] on div "**********" at bounding box center [113, 91] width 333 height 226
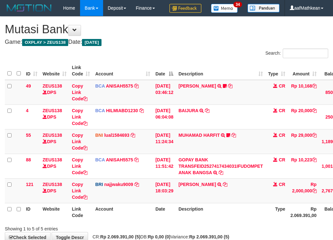
scroll to position [54, 60]
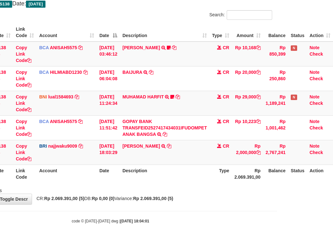
click at [210, 216] on body "Toggle navigation Home Bank Account List Load By Website Group [OXPLAY] ZEUS138…" at bounding box center [110, 101] width 333 height 279
click at [196, 208] on body "Toggle navigation Home Bank Account List Load By Website Group [OXPLAY] ZEUS138…" at bounding box center [110, 101] width 333 height 279
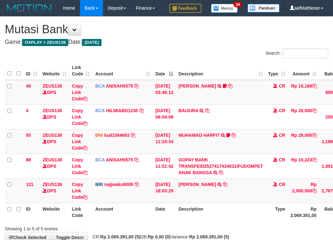
click at [230, 211] on body "Toggle navigation Home Bank Account List Load By Website Group [OXPLAY] ZEUS138…" at bounding box center [166, 139] width 333 height 279
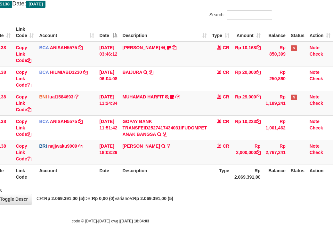
click at [159, 207] on body "Toggle navigation Home Bank Account List Load By Website Group [OXPLAY] ZEUS138…" at bounding box center [110, 101] width 333 height 279
click at [252, 204] on body "Toggle navigation Home Bank Account List Load By Website Group [OXPLAY] ZEUS138…" at bounding box center [110, 101] width 333 height 279
click at [220, 203] on div "**********" at bounding box center [110, 91] width 333 height 226
click at [141, 214] on body "Toggle navigation Home Bank Account List Load By Website Group [OXPLAY] ZEUS138…" at bounding box center [110, 101] width 333 height 279
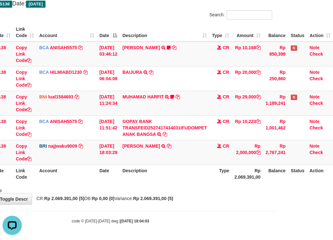
drag, startPoint x: 145, startPoint y: 216, endPoint x: 190, endPoint y: 217, distance: 45.1
click at [158, 223] on body "Toggle navigation Home Bank Account List Load By Website Group [OXPLAY] ZEUS138…" at bounding box center [110, 101] width 333 height 279
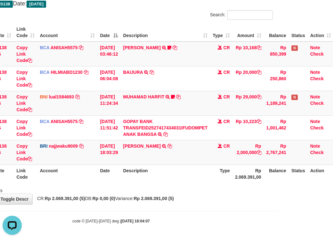
drag, startPoint x: 169, startPoint y: 193, endPoint x: 189, endPoint y: 198, distance: 20.7
click at [186, 198] on div "**********" at bounding box center [111, 91] width 333 height 226
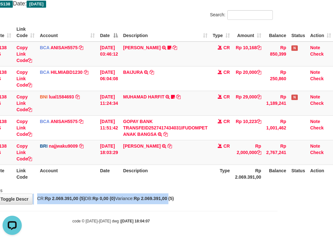
drag, startPoint x: 187, startPoint y: 209, endPoint x: 256, endPoint y: 206, distance: 68.8
click at [219, 208] on body "Toggle navigation Home Bank Account List Load By Website Group [OXPLAY] ZEUS138…" at bounding box center [111, 101] width 333 height 279
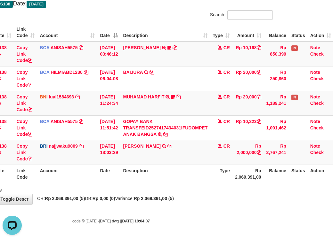
drag, startPoint x: 145, startPoint y: 166, endPoint x: 176, endPoint y: 212, distance: 54.4
click at [149, 179] on table "ID Website Link Code Account Date Description Type Amount Balance Status Action…" at bounding box center [141, 103] width 384 height 160
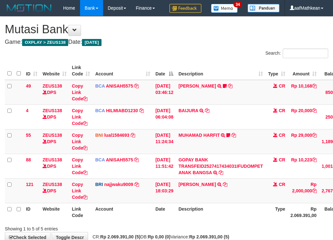
scroll to position [52, 53]
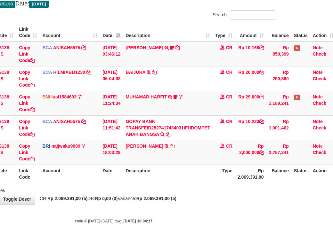
drag, startPoint x: 150, startPoint y: 198, endPoint x: 164, endPoint y: 197, distance: 13.8
click at [150, 199] on div "**********" at bounding box center [113, 91] width 333 height 226
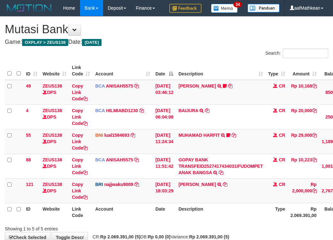
scroll to position [54, 60]
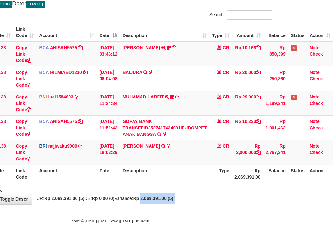
click at [188, 196] on div "**********" at bounding box center [110, 91] width 333 height 226
drag, startPoint x: 158, startPoint y: 217, endPoint x: 287, endPoint y: 215, distance: 129.6
click at [171, 219] on body "Toggle navigation Home Bank Account List Load By Website Group [OXPLAY] ZEUS138…" at bounding box center [110, 101] width 333 height 279
drag, startPoint x: 140, startPoint y: 194, endPoint x: 162, endPoint y: 196, distance: 22.2
click at [141, 195] on div "**********" at bounding box center [110, 91] width 333 height 226
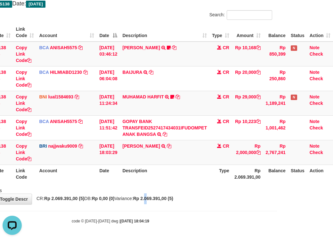
click at [163, 196] on div "**********" at bounding box center [110, 91] width 333 height 226
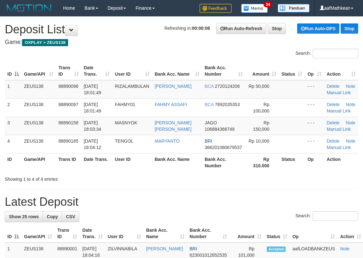
click at [122, 44] on h4 "Game: OXPLAY > ZEUS138" at bounding box center [182, 42] width 354 height 6
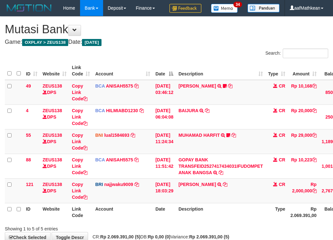
scroll to position [52, 55]
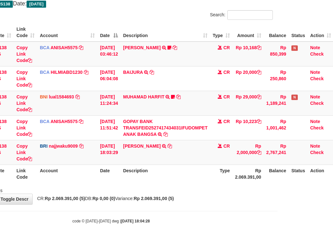
drag, startPoint x: 0, startPoint y: 0, endPoint x: 186, endPoint y: 208, distance: 278.7
click at [186, 208] on body "Toggle navigation Home Bank Account List Load By Website Group [OXPLAY] ZEUS138…" at bounding box center [111, 101] width 333 height 279
drag, startPoint x: 189, startPoint y: 209, endPoint x: 334, endPoint y: 152, distance: 156.0
click at [239, 195] on body "Toggle navigation Home Bank Account List Load By Website Group [OXPLAY] ZEUS138…" at bounding box center [111, 101] width 333 height 279
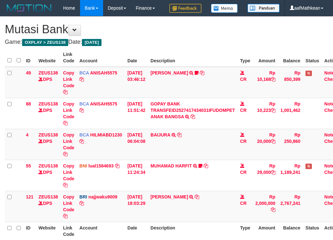
scroll to position [52, 55]
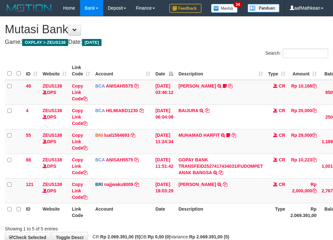
scroll to position [52, 53]
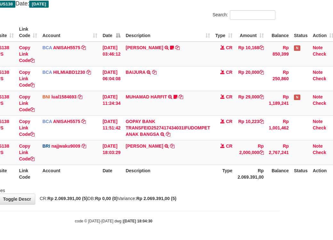
click at [163, 177] on th "Description" at bounding box center [168, 174] width 90 height 18
click at [237, 189] on div "Showing 1 to 5 of 5 entries" at bounding box center [113, 189] width 333 height 9
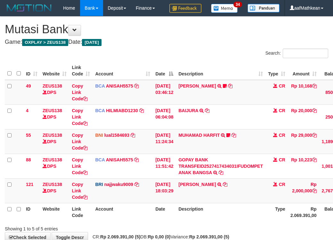
scroll to position [51, 50]
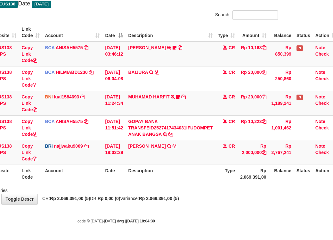
click at [224, 191] on div "Showing 1 to 5 of 5 entries" at bounding box center [116, 189] width 333 height 9
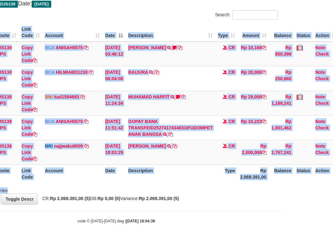
drag, startPoint x: 216, startPoint y: 188, endPoint x: 203, endPoint y: 192, distance: 13.9
click at [212, 188] on div "Search: ID Website Link Code Account Date Description Type Amount Balance Statu…" at bounding box center [116, 102] width 323 height 184
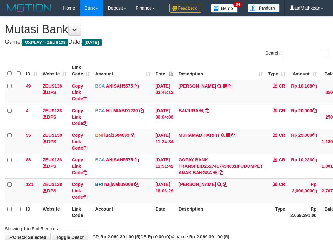
scroll to position [52, 55]
click at [194, 223] on div "Showing 1 to 5 of 5 entries" at bounding box center [166, 227] width 333 height 9
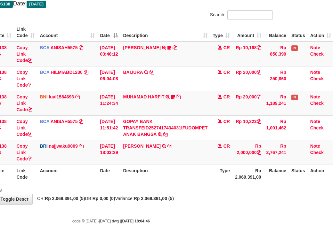
click at [194, 191] on div "Showing 1 to 5 of 5 entries" at bounding box center [111, 189] width 333 height 9
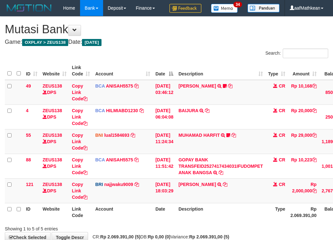
scroll to position [52, 55]
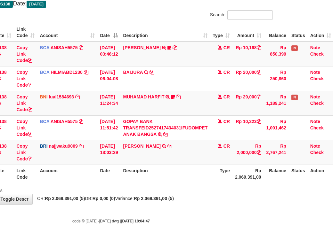
click at [195, 190] on div "Showing 1 to 5 of 5 entries" at bounding box center [111, 189] width 333 height 9
click at [188, 187] on div "Search: ID Website Link Code Account Date Description Type Amount Balance Statu…" at bounding box center [110, 102] width 323 height 184
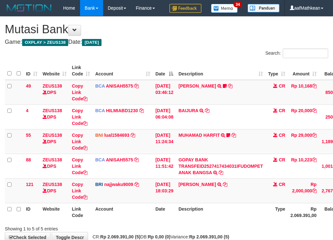
scroll to position [54, 60]
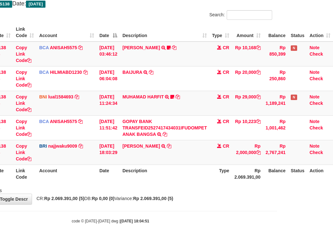
click at [202, 185] on div "Search: ID Website Link Code Account Date Description Type Amount Balance Statu…" at bounding box center [110, 102] width 323 height 184
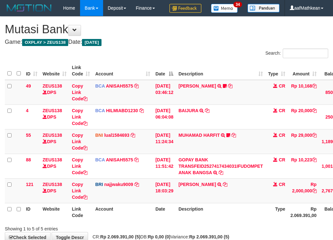
scroll to position [54, 60]
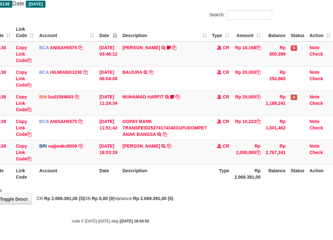
click at [202, 185] on div at bounding box center [180, 185] width 194 height 0
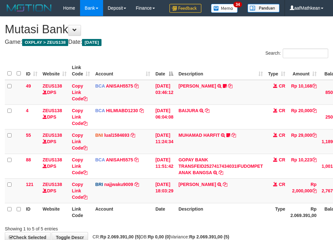
scroll to position [54, 60]
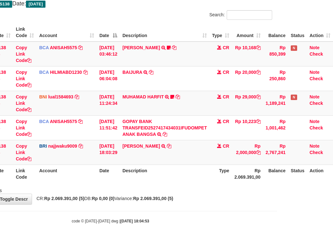
click at [199, 181] on th "Description" at bounding box center [165, 174] width 90 height 18
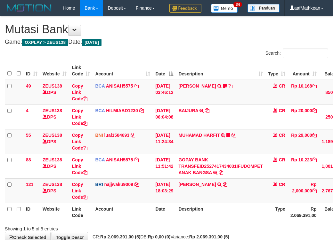
scroll to position [53, 58]
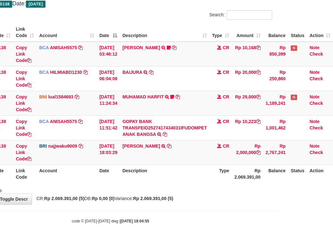
click at [199, 182] on th "Description" at bounding box center [165, 174] width 90 height 18
drag, startPoint x: 173, startPoint y: 187, endPoint x: 175, endPoint y: 191, distance: 4.4
click at [177, 188] on div "Showing 1 to 5 of 5 entries" at bounding box center [110, 189] width 333 height 9
drag, startPoint x: 182, startPoint y: 174, endPoint x: 190, endPoint y: 174, distance: 8.0
click at [184, 176] on th "Description" at bounding box center [165, 174] width 90 height 18
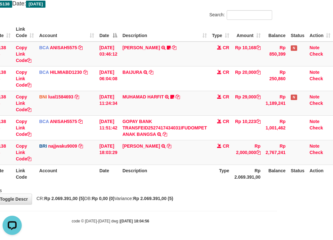
drag, startPoint x: 187, startPoint y: 179, endPoint x: 185, endPoint y: 183, distance: 4.9
click at [185, 183] on th "Description" at bounding box center [165, 174] width 90 height 18
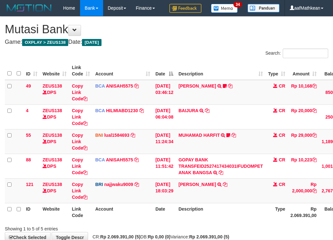
scroll to position [52, 55]
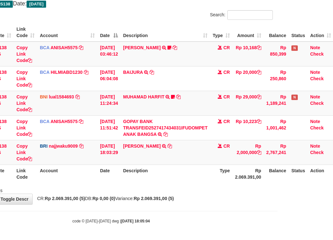
click at [188, 183] on th "Description" at bounding box center [165, 174] width 90 height 18
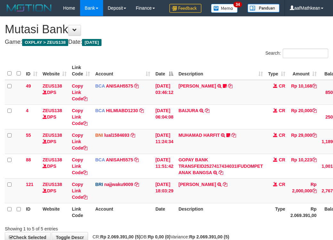
click at [196, 206] on div "**********" at bounding box center [166, 130] width 333 height 226
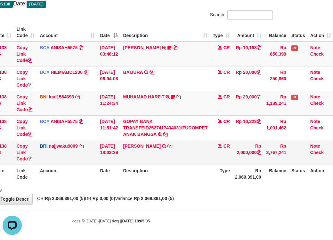
click at [210, 146] on td "MIFTAHUL RAHMA TRANSFER NBMB MIFTAHUL RAHMA TO [PERSON_NAME] NINGSIH" at bounding box center [165, 152] width 90 height 25
drag, startPoint x: 208, startPoint y: 150, endPoint x: 205, endPoint y: 144, distance: 6.3
click at [206, 148] on td "MIFTAHUL RAHMA TRANSFER NBMB MIFTAHUL RAHMA TO [PERSON_NAME] NINGSIH" at bounding box center [165, 152] width 90 height 25
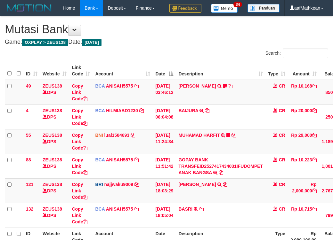
scroll to position [52, 53]
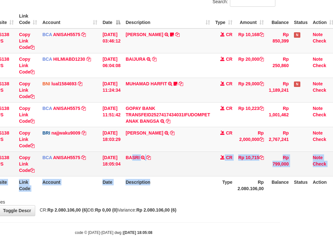
click at [125, 175] on table "ID Website Link Code Account Date Description Type Amount Balance Status Action…" at bounding box center [144, 102] width 384 height 184
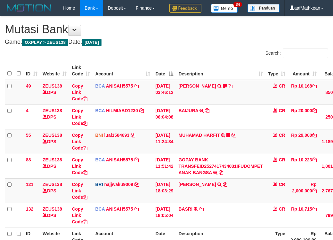
scroll to position [68, 58]
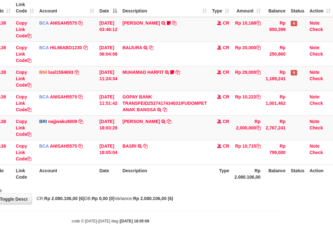
click at [168, 183] on th "Description" at bounding box center [165, 174] width 90 height 18
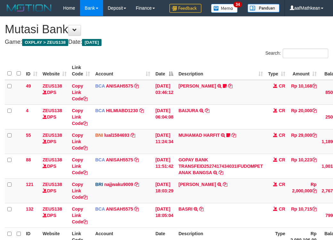
click at [173, 203] on td "[DATE] 18:05:04" at bounding box center [164, 215] width 23 height 25
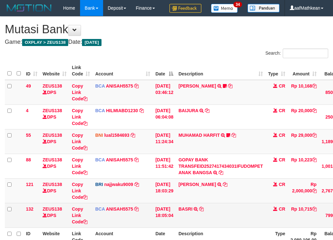
scroll to position [57, 0]
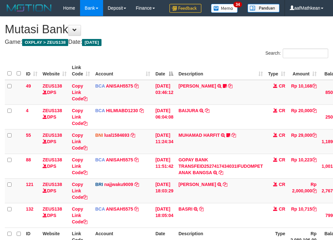
click at [332, 203] on html "Toggle navigation Home Bank Account List Load By Website Group [OXPLAY] ZEUS138…" at bounding box center [166, 151] width 333 height 303
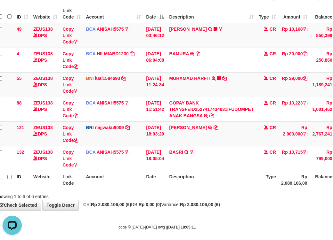
drag, startPoint x: 211, startPoint y: 201, endPoint x: 215, endPoint y: 204, distance: 5.0
click at [215, 189] on th "Description" at bounding box center [211, 180] width 90 height 18
click at [53, 235] on body "Toggle navigation Home Bank Account List Load By Website Group [OXPLAY] ZEUS138…" at bounding box center [157, 94] width 333 height 303
drag, startPoint x: 71, startPoint y: 212, endPoint x: 337, endPoint y: 237, distance: 266.7
click at [104, 200] on div "Showing 1 to 6 of 6 entries" at bounding box center [60, 195] width 129 height 9
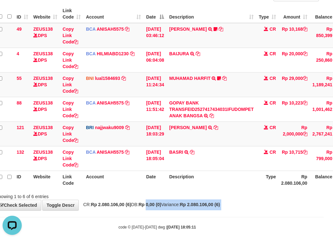
click at [300, 236] on body "Toggle navigation Home Bank Account List Load By Website Group [OXPLAY] ZEUS138…" at bounding box center [157, 94] width 333 height 303
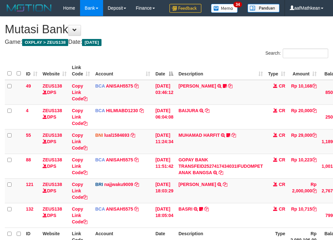
scroll to position [59, 9]
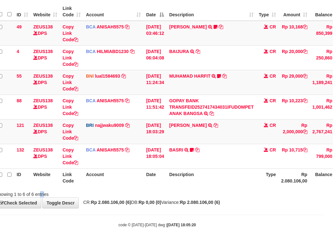
click at [44, 198] on div "Showing 1 to 6 of 6 entries" at bounding box center [60, 193] width 129 height 9
drag, startPoint x: 96, startPoint y: 208, endPoint x: 138, endPoint y: 196, distance: 44.1
click at [119, 198] on div "Search: ID Website Link Code Account Date Description Type Amount Balance Statu…" at bounding box center [157, 93] width 323 height 208
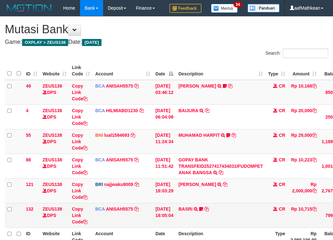
scroll to position [59, 9]
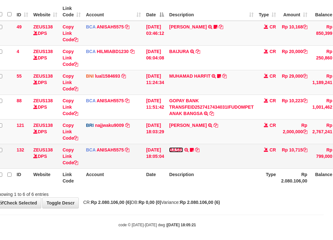
click at [182, 153] on link "BASRI" at bounding box center [176, 150] width 14 height 5
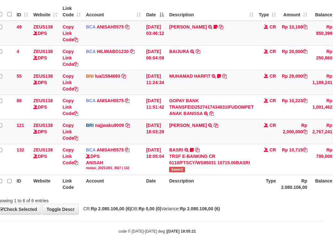
click at [242, 204] on div "Showing 1 to 6 of 6 entries" at bounding box center [157, 199] width 333 height 9
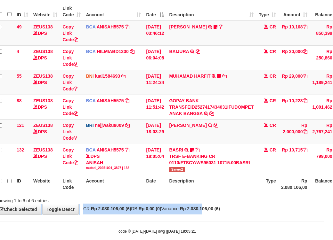
drag, startPoint x: 217, startPoint y: 220, endPoint x: 203, endPoint y: 216, distance: 14.7
click at [218, 215] on div "**********" at bounding box center [157, 85] width 333 height 257
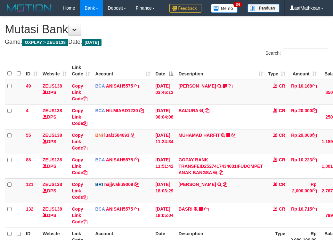
scroll to position [60, 9]
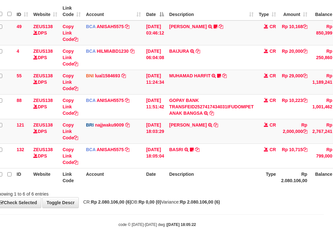
click at [209, 197] on div "Showing 1 to 6 of 6 entries" at bounding box center [157, 192] width 333 height 9
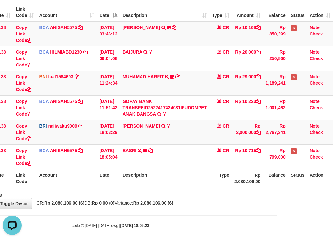
click at [226, 186] on th "Type" at bounding box center [220, 178] width 22 height 18
drag, startPoint x: 179, startPoint y: 205, endPoint x: 188, endPoint y: 202, distance: 9.8
click at [181, 198] on div "Search: ID Website Link Code Account Date Description Type Amount Balance Statu…" at bounding box center [110, 94] width 323 height 208
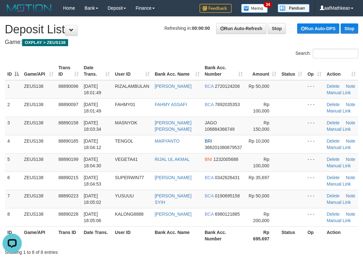
click at [161, 56] on div "Search:" at bounding box center [181, 54] width 363 height 11
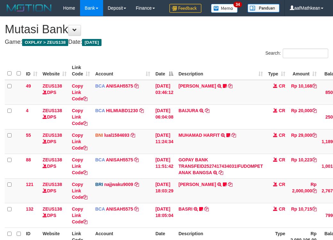
scroll to position [58, 55]
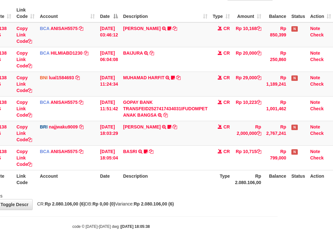
click at [183, 188] on th "Description" at bounding box center [165, 179] width 90 height 18
click at [152, 130] on link "MIFTAHUL RAHMA" at bounding box center [141, 126] width 37 height 5
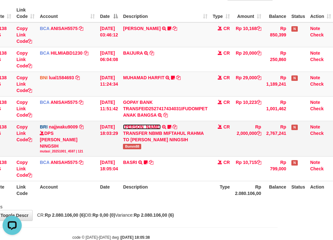
scroll to position [0, 0]
click at [134, 149] on span "Bumm88" at bounding box center [132, 146] width 18 height 5
copy span "Bumm88"
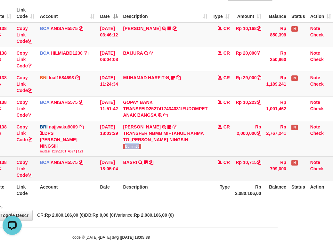
drag, startPoint x: 221, startPoint y: 170, endPoint x: 221, endPoint y: 179, distance: 9.0
click at [220, 172] on td "CR" at bounding box center [221, 169] width 22 height 25
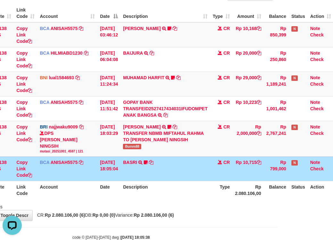
drag, startPoint x: 221, startPoint y: 179, endPoint x: 216, endPoint y: 182, distance: 6.2
click at [222, 181] on td "CR" at bounding box center [221, 169] width 22 height 25
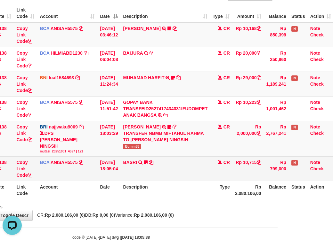
click at [91, 176] on td "BCA ANISAH5575 DPS ANISAH mutasi_20251001_3827 | 132 mutasi_20251001_3827 | 132" at bounding box center [67, 169] width 60 height 25
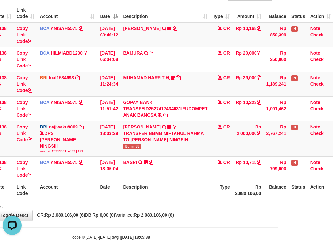
click at [115, 195] on table "ID Website Link Code Account Date Description Type Amount Balance Status Action…" at bounding box center [141, 101] width 384 height 195
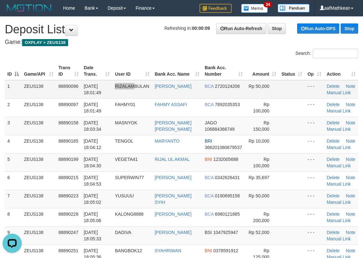
click at [136, 92] on td "RIZALAMBULAN" at bounding box center [132, 89] width 40 height 19
drag, startPoint x: 270, startPoint y: 58, endPoint x: 243, endPoint y: 68, distance: 29.0
click at [282, 60] on div "ID Game/API Trans ID Date Trans. User ID Bank Acc. Name Bank Acc. Number Amount…" at bounding box center [181, 171] width 363 height 223
click at [243, 92] on td "BCA 2720124206" at bounding box center [223, 89] width 43 height 19
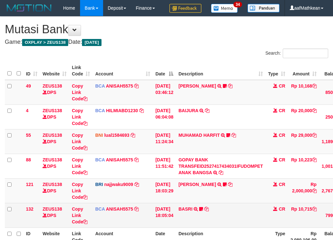
scroll to position [57, 53]
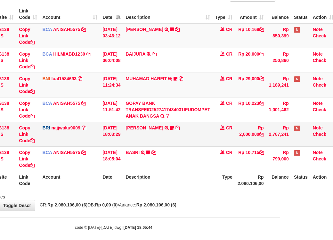
click at [177, 162] on tbody "49 ZEUS138 DPS Copy Link Code BCA ANISAH5575 DPS ANISAH mutasi_20251001_3827 | …" at bounding box center [144, 97] width 384 height 148
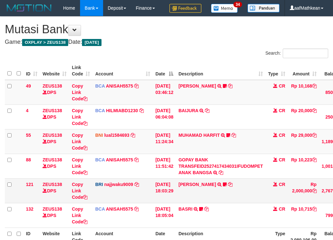
scroll to position [56, 50]
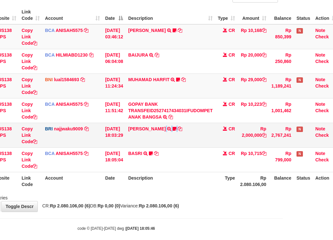
click at [181, 148] on td "MIFTAHUL RAHMA TRANSFER NBMB MIFTAHUL RAHMA TO SITI KURNIA NINGSIH Bumm88" at bounding box center [170, 135] width 90 height 25
drag, startPoint x: 202, startPoint y: 79, endPoint x: 199, endPoint y: 105, distance: 25.8
click at [199, 90] on tbody "49 ZEUS138 DPS Copy Link Code BCA ANISAH5575 DPS ANISAH mutasi_20251001_3827 | …" at bounding box center [147, 98] width 384 height 148
drag, startPoint x: 238, startPoint y: 191, endPoint x: 238, endPoint y: 196, distance: 5.1
click at [237, 190] on th "Type" at bounding box center [226, 181] width 22 height 18
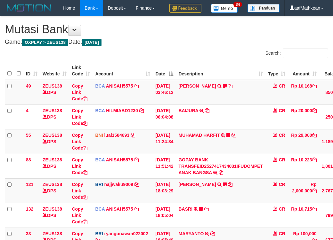
click at [212, 228] on td "MARYANTO TRANSFER NBMB MARYANTO TO RYAN GUNAWAN" at bounding box center [221, 240] width 90 height 25
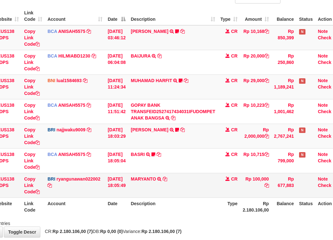
drag, startPoint x: 222, startPoint y: 195, endPoint x: 221, endPoint y: 198, distance: 3.3
click at [222, 198] on tr "33 ZEUS138 DPS Copy Link Code BRI ryangunawan022002 DPS RYAN GUNAWAN mutasi_202…" at bounding box center [149, 185] width 384 height 25
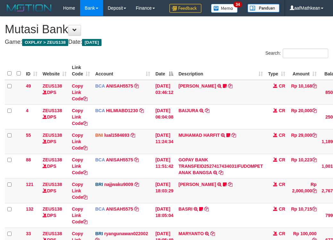
scroll to position [55, 48]
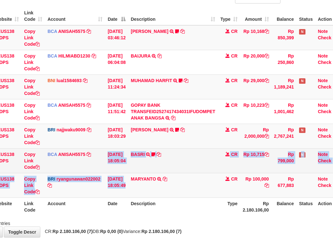
drag, startPoint x: 104, startPoint y: 183, endPoint x: 166, endPoint y: 184, distance: 62.1
click at [141, 189] on tbody "49 ZEUS138 DPS Copy Link Code BCA ANISAH5575 DPS ANISAH mutasi_20251001_3827 | …" at bounding box center [149, 111] width 384 height 173
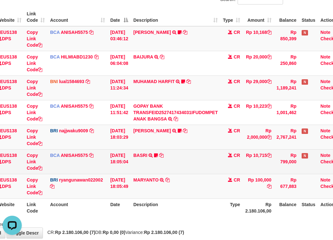
drag, startPoint x: 218, startPoint y: 160, endPoint x: 227, endPoint y: 170, distance: 13.4
click at [220, 149] on td "MIFTAHUL RAHMA TRANSFER NBMB MIFTAHUL RAHMA TO SITI KURNIA NINGSIH Bumm88" at bounding box center [176, 137] width 90 height 25
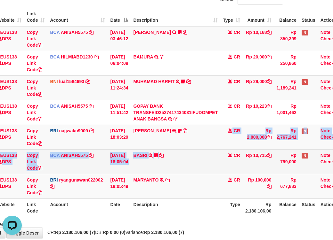
drag, startPoint x: 227, startPoint y: 170, endPoint x: 211, endPoint y: 168, distance: 16.4
click at [227, 170] on tbody "49 ZEUS138 DPS Copy Link Code BCA ANISAH5575 DPS ANISAH mutasi_20251001_3827 | …" at bounding box center [152, 112] width 384 height 173
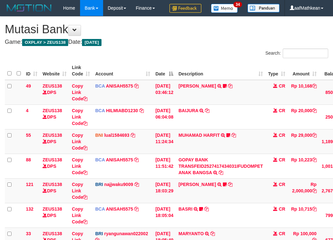
click at [208, 203] on td "BASRI TRSF E-BANKING CR 0110/FTSCY/WS95031 10715.00BASRI Sawer2" at bounding box center [221, 215] width 90 height 25
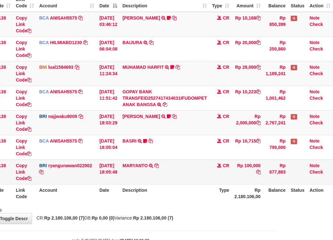
click at [178, 184] on td "MARYANTO TRANSFER NBMB MARYANTO TO RYAN GUNAWAN" at bounding box center [165, 172] width 90 height 25
click at [190, 184] on td "MARYANTO TRANSFER NBMB MARYANTO TO RYAN GUNAWAN" at bounding box center [165, 172] width 90 height 25
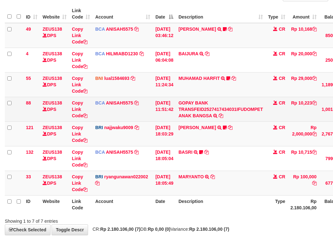
click at [151, 122] on td "BCA ANISAH5575 DPS ANISAH mutasi_20251001_3827 | 88 mutasi_20251001_3827 | 88" at bounding box center [122, 109] width 60 height 25
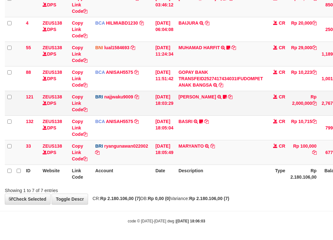
scroll to position [104, 0]
click at [197, 99] on link "[PERSON_NAME]" at bounding box center [196, 96] width 37 height 5
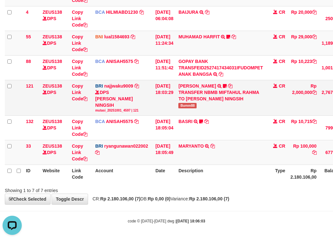
click at [192, 108] on span "Bumm88" at bounding box center [187, 105] width 18 height 5
copy span "Bumm88"
click at [222, 183] on th "Description" at bounding box center [221, 174] width 90 height 18
drag, startPoint x: 159, startPoint y: 222, endPoint x: 336, endPoint y: 193, distance: 179.0
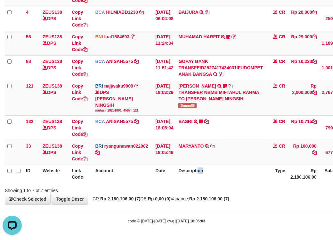
click at [175, 220] on body "Toggle navigation Home Bank Account List Load By Website Group [OXPLAY] ZEUS138…" at bounding box center [166, 70] width 333 height 339
drag, startPoint x: 167, startPoint y: 171, endPoint x: 169, endPoint y: 174, distance: 4.0
click at [167, 172] on table "ID Website Link Code Account Date Description Type Amount Balance Status Action…" at bounding box center [197, 73] width 384 height 220
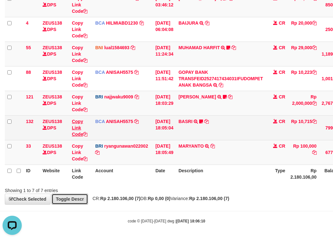
click at [52, 194] on link "Toggle Descr" at bounding box center [70, 199] width 36 height 11
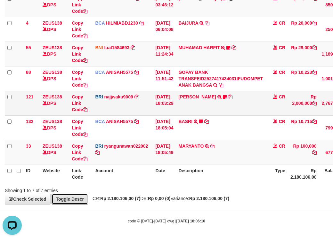
drag, startPoint x: 73, startPoint y: 197, endPoint x: 263, endPoint y: 180, distance: 191.2
click at [145, 200] on div "**********" at bounding box center [166, 66] width 333 height 275
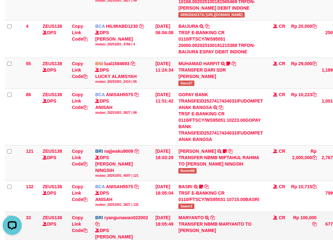
scroll to position [143, 0]
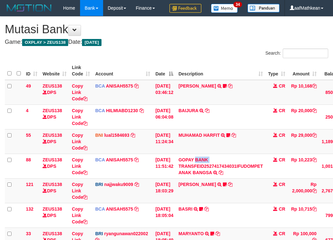
scroll to position [104, 0]
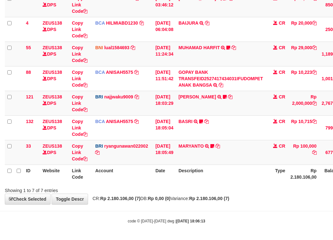
drag, startPoint x: 265, startPoint y: 203, endPoint x: 336, endPoint y: 188, distance: 72.3
click at [296, 197] on body "Toggle navigation Home Bank Account List Load By Website Group [OXPLAY] ZEUS138…" at bounding box center [166, 76] width 333 height 328
click at [193, 149] on td "MARYANTO TRANSFER NBMB MARYANTO TO [PERSON_NAME]" at bounding box center [221, 152] width 90 height 25
click at [192, 148] on link "MARYANTO" at bounding box center [190, 146] width 25 height 5
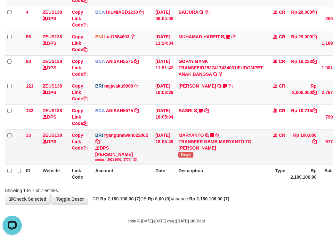
click at [186, 158] on span "Tengol" at bounding box center [185, 154] width 15 height 5
copy span "Tengol"
click at [131, 194] on div "Showing 1 to 7 of 7 entries" at bounding box center [69, 189] width 129 height 9
drag, startPoint x: 138, startPoint y: 209, endPoint x: 141, endPoint y: 214, distance: 5.5
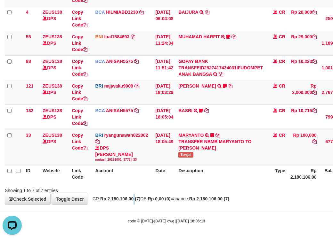
click at [141, 205] on div "**********" at bounding box center [166, 61] width 333 height 287
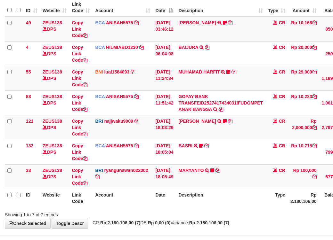
scroll to position [63, 7]
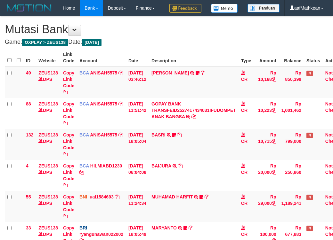
scroll to position [104, 7]
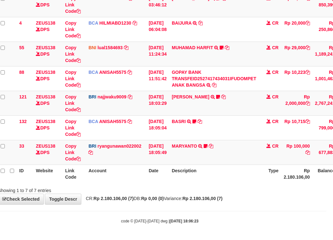
click at [199, 185] on div "Showing 1 to 7 of 7 entries" at bounding box center [159, 189] width 333 height 9
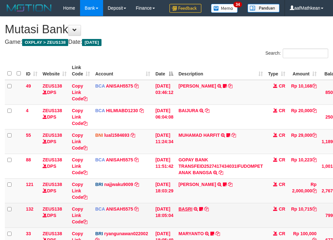
scroll to position [104, 7]
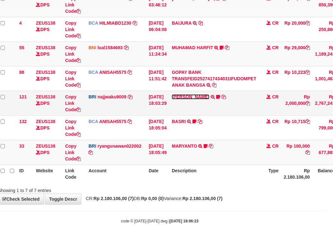
click at [194, 94] on link "[PERSON_NAME]" at bounding box center [190, 96] width 37 height 5
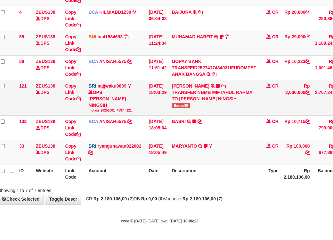
click at [187, 108] on span "Bumm88" at bounding box center [181, 105] width 18 height 5
drag, startPoint x: 180, startPoint y: 116, endPoint x: 207, endPoint y: 118, distance: 27.0
click at [207, 116] on td "MIFTAHUL RAHMA TRANSFER NBMB MIFTAHUL RAHMA TO SITI KURNIA NINGSIH Bumm88" at bounding box center [214, 98] width 90 height 36
copy span "umm88"
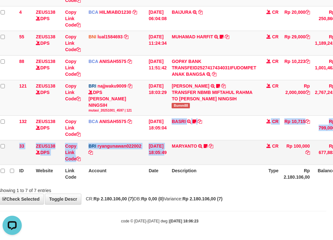
drag, startPoint x: 174, startPoint y: 127, endPoint x: 162, endPoint y: 151, distance: 27.5
click at [163, 151] on tbody "49 ZEUS138 DPS Copy Link Code BCA ANISAH5575 DPS ANISAH mutasi_20251001_3827 | …" at bounding box center [190, 73] width 384 height 184
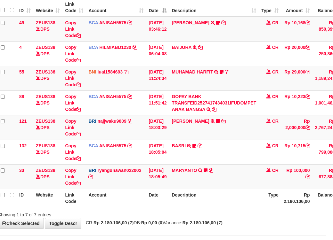
scroll to position [104, 7]
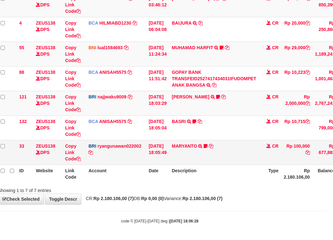
click at [145, 151] on td "BRI ryangunawan022002 DPS RYAN GUNAWAN mutasi_20251001_3775 | 33 mutasi_2025100…" at bounding box center [116, 152] width 60 height 25
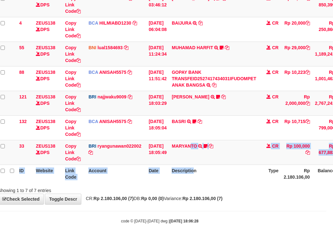
click at [197, 166] on table "ID Website Link Code Account Date Description Type Amount Balance Status Action…" at bounding box center [190, 78] width 384 height 209
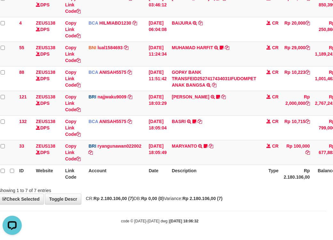
click at [212, 189] on div "Search: ID Website Link Code Account Date Description Type Amount Balance Statu…" at bounding box center [159, 77] width 323 height 233
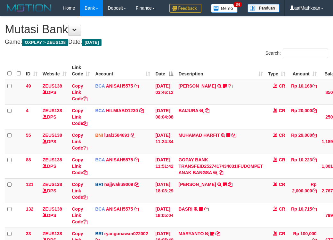
scroll to position [63, 7]
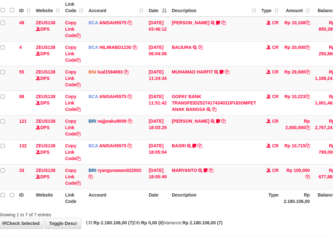
scroll to position [104, 7]
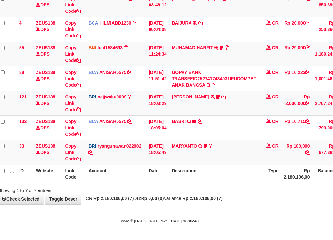
click at [180, 234] on body "Toggle navigation Home Bank Account List Load By Website Group [OXPLAY] ZEUS138…" at bounding box center [159, 76] width 333 height 328
click at [199, 235] on body "Toggle navigation Home Bank Account List Load By Website Group [OXPLAY] ZEUS138…" at bounding box center [159, 76] width 333 height 328
drag, startPoint x: 159, startPoint y: 222, endPoint x: 209, endPoint y: 227, distance: 49.9
click at [164, 223] on small "code © 2012-2018 dwg | 2025/10/01 18:06:43" at bounding box center [159, 221] width 77 height 4
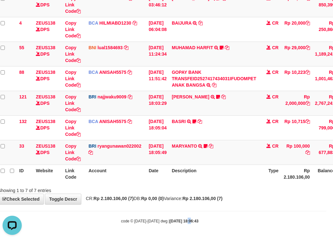
drag, startPoint x: 184, startPoint y: 225, endPoint x: 185, endPoint y: 228, distance: 3.3
click at [185, 226] on body "Toggle navigation Home Bank Account List Load By Website Group [OXPLAY] ZEUS138…" at bounding box center [159, 76] width 333 height 328
drag, startPoint x: 189, startPoint y: 228, endPoint x: 196, endPoint y: 229, distance: 7.4
click at [188, 231] on body "Toggle navigation Home Bank Account List Load By Website Group [OXPLAY] ZEUS138…" at bounding box center [159, 76] width 333 height 328
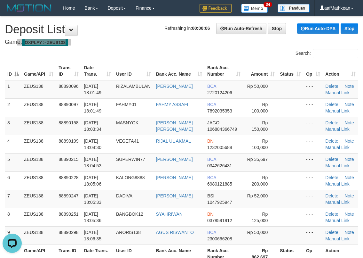
drag, startPoint x: 288, startPoint y: 58, endPoint x: 259, endPoint y: 68, distance: 30.6
click at [275, 65] on div "ID Game/API Trans ID Date Trans. User ID Bank Acc. Name Bank Acc. Number Amount…" at bounding box center [181, 162] width 363 height 204
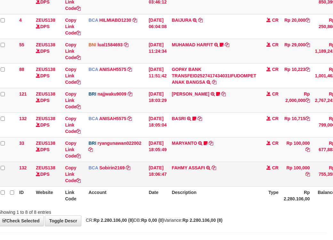
scroll to position [104, 7]
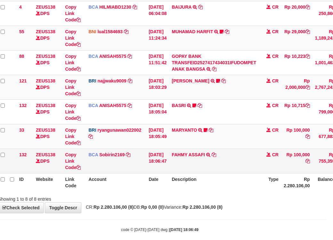
click at [219, 173] on td "FAHMY ASSAFI TRSF E-BANKING CR 0110/FTSCY/WS95031 100000.00FAHMY ASSAFI" at bounding box center [214, 161] width 90 height 25
click at [216, 157] on icon at bounding box center [214, 155] width 4 height 4
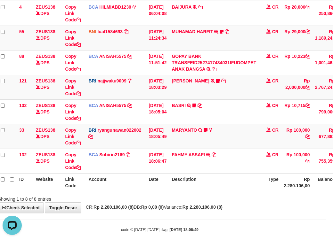
click at [164, 173] on td "[DATE] 18:06:47" at bounding box center [157, 161] width 23 height 25
click at [189, 191] on th "Description" at bounding box center [214, 182] width 90 height 18
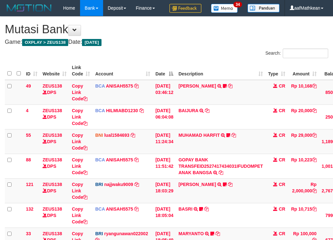
scroll to position [91, 7]
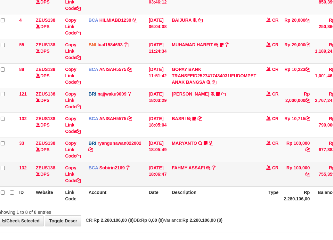
drag, startPoint x: 241, startPoint y: 198, endPoint x: 236, endPoint y: 199, distance: 4.5
click at [242, 187] on td "[PERSON_NAME] TRSF E-BANKING CR 0110/FTSCY/WS95031 100000.00[PERSON_NAME]" at bounding box center [214, 174] width 90 height 25
click at [208, 187] on td "[PERSON_NAME] TRSF E-BANKING CR 0110/FTSCY/WS95031 100000.00[PERSON_NAME]" at bounding box center [214, 174] width 90 height 25
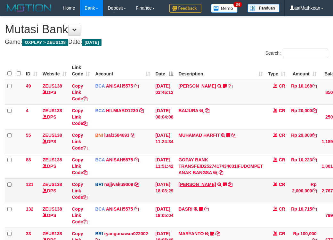
scroll to position [91, 7]
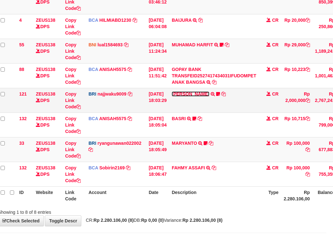
drag, startPoint x: 0, startPoint y: 0, endPoint x: 196, endPoint y: 108, distance: 223.9
click at [196, 97] on link "[PERSON_NAME]" at bounding box center [190, 94] width 37 height 5
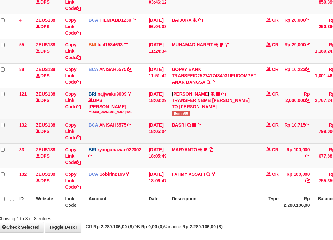
scroll to position [104, 7]
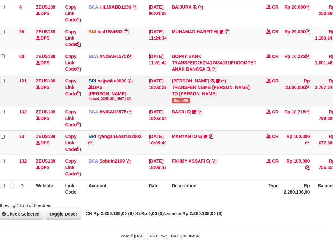
click at [189, 103] on span "Bumm88" at bounding box center [181, 100] width 18 height 5
copy span "Bumm88"
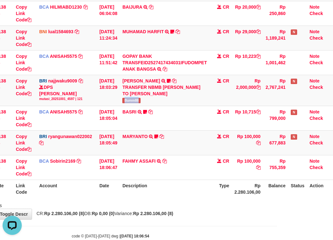
drag, startPoint x: 331, startPoint y: 180, endPoint x: 540, endPoint y: 236, distance: 216.5
click at [277, 236] on html "Toggle navigation Home Bank Account List Load By Website Group [OXPLAY] ZEUS138…" at bounding box center [110, 75] width 333 height 359
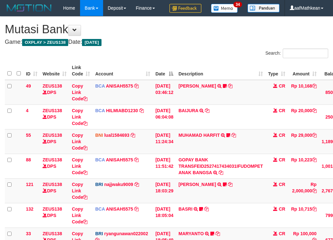
scroll to position [104, 60]
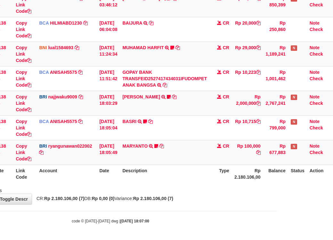
click at [190, 202] on div "**********" at bounding box center [110, 66] width 333 height 275
click at [207, 225] on body "Toggle navigation Home Bank Account List Load By Website Group [OXPLAY] ZEUS138…" at bounding box center [110, 76] width 333 height 328
click at [169, 145] on tbody "49 ZEUS138 DPS Copy Link Code BCA ANISAH5575 DPS ANISAH mutasi_20251001_3827 | …" at bounding box center [141, 78] width 384 height 173
drag, startPoint x: 194, startPoint y: 173, endPoint x: 199, endPoint y: 175, distance: 4.7
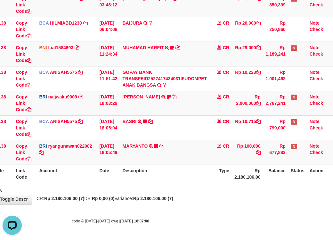
click at [196, 175] on th "Description" at bounding box center [165, 174] width 90 height 18
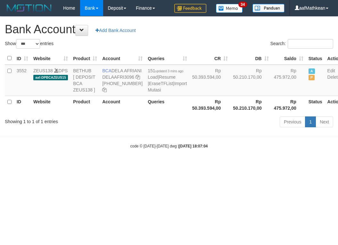
select select "***"
click at [183, 154] on body "Toggle navigation Home Bank Account List Load By Website Group [OXPLAY] ZEUS138…" at bounding box center [169, 82] width 338 height 165
select select "***"
drag, startPoint x: 113, startPoint y: 70, endPoint x: 127, endPoint y: 79, distance: 16.2
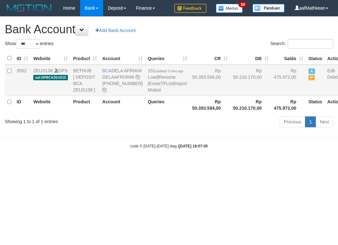
click at [127, 79] on td "BCA DELA AFRIANI DELAAFRI3096 [PHONE_NUMBER]" at bounding box center [122, 80] width 45 height 31
copy td "DELA AFRIANI"
click at [188, 151] on body "Toggle navigation Home Bank Account List Load By Website Group [OXPLAY] ZEUS138…" at bounding box center [169, 82] width 338 height 165
drag, startPoint x: 175, startPoint y: 154, endPoint x: 167, endPoint y: 153, distance: 8.4
click at [177, 155] on body "Toggle navigation Home Bank Account List Load By Website Group [OXPLAY] ZEUS138…" at bounding box center [169, 82] width 338 height 165
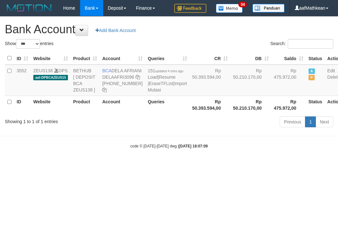
select select "***"
drag, startPoint x: 153, startPoint y: 148, endPoint x: 505, endPoint y: 177, distance: 353.5
click at [337, 165] on html "Toggle navigation Home Bank Account List Load By Website Group [OXPLAY] ZEUS138…" at bounding box center [169, 82] width 338 height 165
select select "***"
drag, startPoint x: 154, startPoint y: 197, endPoint x: 336, endPoint y: 202, distance: 182.1
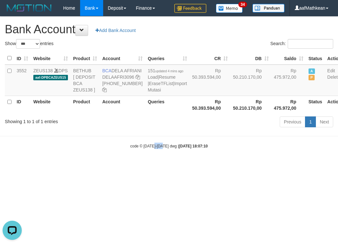
click at [318, 165] on html "Toggle navigation Home Bank Account List Load By Website Group [OXPLAY] ZEUS138…" at bounding box center [169, 82] width 338 height 165
select select "***"
drag, startPoint x: 118, startPoint y: 177, endPoint x: 336, endPoint y: 200, distance: 219.5
click at [120, 165] on body "Toggle navigation Home Bank Account List Load By Website Group [OXPLAY] ZEUS138…" at bounding box center [169, 82] width 338 height 165
select select "***"
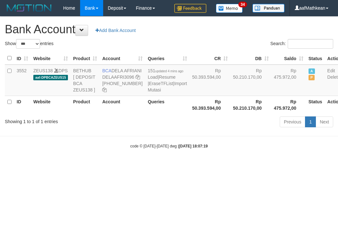
click at [96, 165] on body "Toggle navigation Home Bank Account List Load By Website Group [OXPLAY] ZEUS138…" at bounding box center [169, 82] width 338 height 165
click at [108, 132] on body "Toggle navigation Home Bank Account List Load By Website Group [OXPLAY] ZEUS138…" at bounding box center [169, 82] width 338 height 165
select select "***"
drag, startPoint x: 199, startPoint y: 115, endPoint x: 228, endPoint y: 164, distance: 56.9
click at [231, 160] on body "Toggle navigation Home Bank Account List Load By Website Group [OXPLAY] ZEUS138…" at bounding box center [169, 82] width 338 height 165
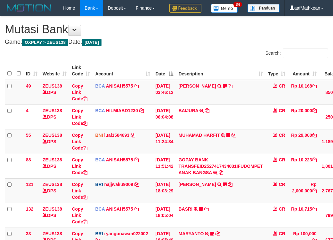
scroll to position [104, 60]
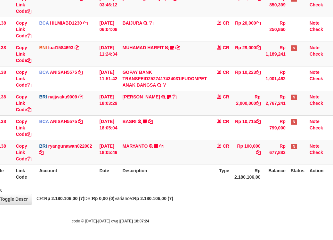
click at [194, 184] on div "ID Website Link Code Account Date Description Type Amount Balance Status Action…" at bounding box center [110, 78] width 333 height 213
drag, startPoint x: 194, startPoint y: 184, endPoint x: 189, endPoint y: 174, distance: 10.5
click at [193, 181] on div "ID Website Link Code Account Date Description Type Amount Balance Status Action…" at bounding box center [110, 78] width 333 height 213
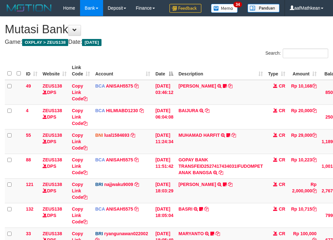
scroll to position [104, 60]
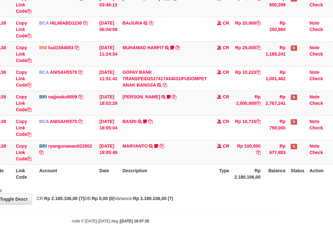
drag, startPoint x: 198, startPoint y: 205, endPoint x: 189, endPoint y: 193, distance: 14.8
click at [198, 203] on body "Toggle navigation Home Bank Account List Load By Website Group [OXPLAY] ZEUS138…" at bounding box center [110, 76] width 333 height 328
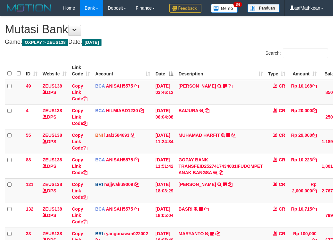
scroll to position [104, 60]
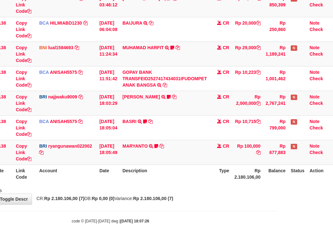
click at [225, 226] on body "Toggle navigation Home Bank Account List Load By Website Group [OXPLAY] ZEUS138…" at bounding box center [110, 76] width 333 height 328
drag, startPoint x: 212, startPoint y: 211, endPoint x: 196, endPoint y: 204, distance: 16.9
click at [207, 209] on body "Toggle navigation Home Bank Account List Load By Website Group [OXPLAY] ZEUS138…" at bounding box center [110, 76] width 333 height 328
drag, startPoint x: 196, startPoint y: 204, endPoint x: 192, endPoint y: 184, distance: 20.7
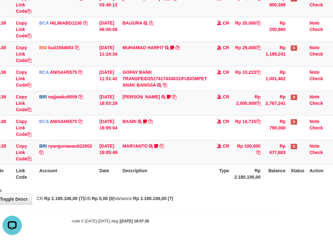
click at [191, 198] on div "**********" at bounding box center [110, 66] width 333 height 275
click at [197, 219] on div "code © [DATE]-[DATE] dwg | [DATE] 18:07:32" at bounding box center [110, 221] width 333 height 6
click at [170, 222] on div "code © 2012-2018 dwg | 2025/10/01 18:07:32" at bounding box center [110, 221] width 333 height 6
click at [157, 221] on div "code © 2012-2018 dwg | 2025/10/01 18:07:32" at bounding box center [110, 221] width 333 height 6
click at [107, 225] on body "Toggle navigation Home Bank Account List Load By Website Group [OXPLAY] ZEUS138…" at bounding box center [110, 76] width 333 height 328
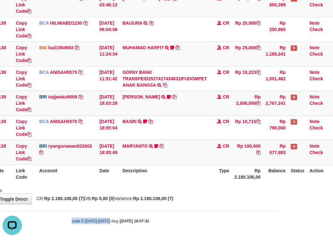
click at [240, 215] on body "Toggle navigation Home Bank Account List Load By Website Group [OXPLAY] ZEUS138…" at bounding box center [110, 76] width 333 height 328
drag, startPoint x: 144, startPoint y: 199, endPoint x: 334, endPoint y: 195, distance: 190.1
click at [277, 196] on html "Toggle navigation Home Bank Account List Load By Website Group [OXPLAY] ZEUS138…" at bounding box center [110, 76] width 333 height 328
click at [155, 201] on strong "Rp 2.180.106,00 (7)" at bounding box center [153, 198] width 40 height 5
drag, startPoint x: 158, startPoint y: 200, endPoint x: 334, endPoint y: 199, distance: 175.7
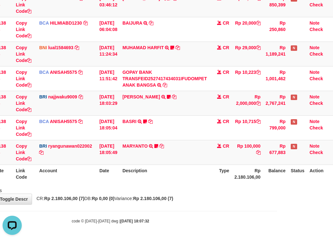
click at [259, 201] on div "**********" at bounding box center [110, 66] width 333 height 275
drag, startPoint x: 199, startPoint y: 202, endPoint x: 466, endPoint y: 203, distance: 266.5
click at [277, 203] on html "Toggle navigation Home Bank Account List Load By Website Group [OXPLAY] ZEUS138…" at bounding box center [110, 76] width 333 height 328
click at [257, 184] on div "ID Website Link Code Account Date Description Type Amount Balance Status Action…" at bounding box center [110, 78] width 333 height 213
drag, startPoint x: 206, startPoint y: 178, endPoint x: 194, endPoint y: 172, distance: 13.6
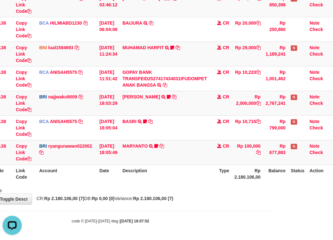
click at [197, 173] on tr "ID Website Link Code Account Date Description Type Rp 2.180.106,00 Balance Stat…" at bounding box center [141, 174] width 384 height 18
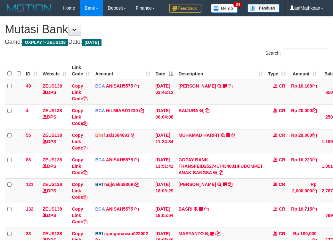
scroll to position [104, 60]
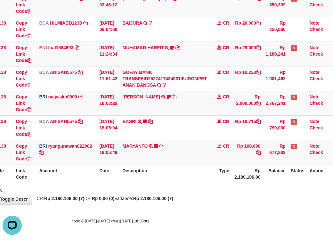
click at [84, 180] on th "Account" at bounding box center [66, 174] width 60 height 18
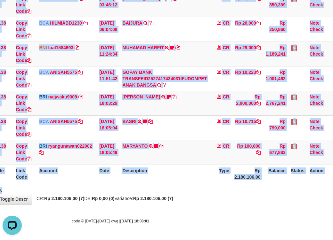
drag, startPoint x: 92, startPoint y: 186, endPoint x: 113, endPoint y: 187, distance: 20.8
click at [97, 188] on div "Search: ID Website Link Code Account Date Description Type Amount Balance Statu…" at bounding box center [110, 77] width 323 height 233
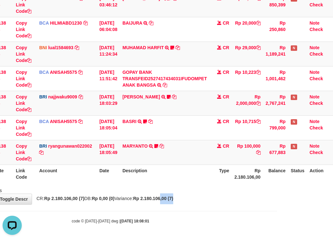
drag, startPoint x: 181, startPoint y: 197, endPoint x: 200, endPoint y: 197, distance: 18.9
click at [196, 197] on div "**********" at bounding box center [110, 66] width 333 height 275
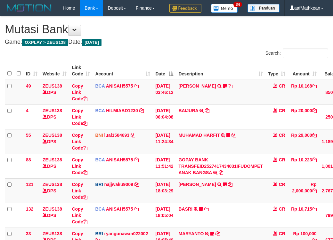
scroll to position [104, 60]
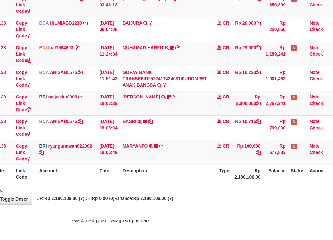
click at [211, 197] on div "**********" at bounding box center [110, 66] width 333 height 275
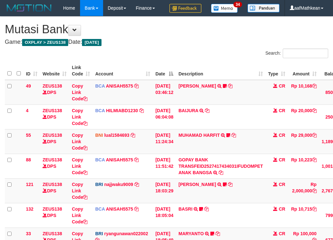
scroll to position [104, 60]
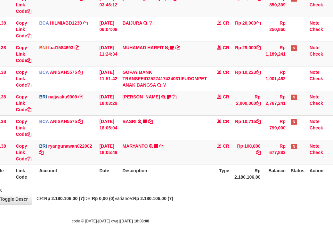
click at [205, 196] on div "**********" at bounding box center [110, 66] width 333 height 275
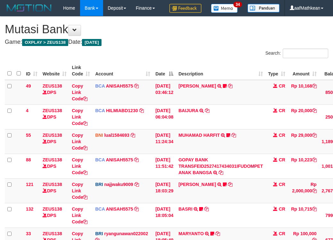
scroll to position [104, 60]
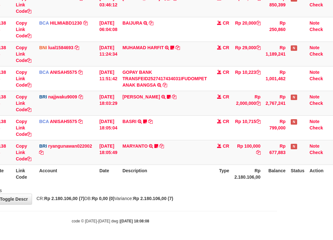
click at [203, 194] on div "**********" at bounding box center [110, 66] width 333 height 275
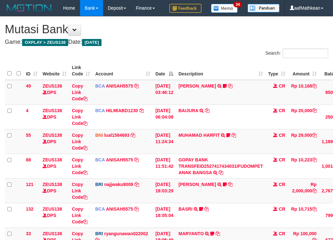
scroll to position [104, 60]
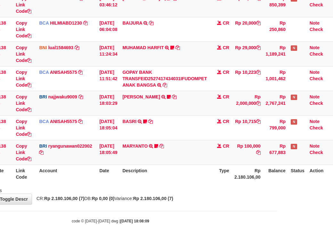
click at [202, 193] on div "Showing 1 to 7 of 7 entries" at bounding box center [110, 189] width 333 height 9
drag, startPoint x: 0, startPoint y: 0, endPoint x: 203, endPoint y: 194, distance: 280.2
click at [203, 194] on div "**********" at bounding box center [110, 66] width 333 height 275
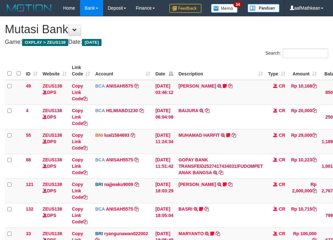
scroll to position [104, 60]
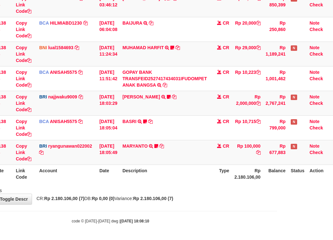
click at [202, 193] on div "Showing 1 to 7 of 7 entries" at bounding box center [110, 189] width 333 height 9
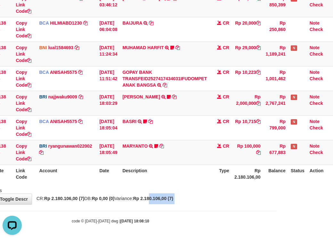
drag, startPoint x: 166, startPoint y: 205, endPoint x: 183, endPoint y: 206, distance: 17.6
click at [174, 206] on body "Toggle navigation Home Bank Account List Load By Website Group [OXPLAY] ZEUS138…" at bounding box center [110, 76] width 333 height 328
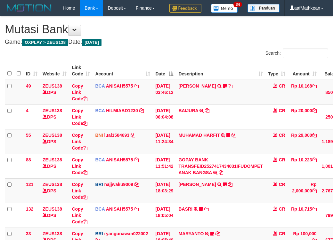
click at [268, 195] on body "Toggle navigation Home Bank Account List Load By Website Group [OXPLAY] ZEUS138…" at bounding box center [166, 164] width 333 height 328
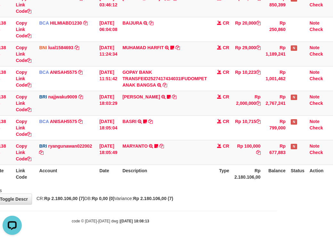
click at [93, 225] on body "Toggle navigation Home Bank Account List Load By Website Group [OXPLAY] ZEUS138…" at bounding box center [110, 76] width 333 height 328
drag, startPoint x: 171, startPoint y: 225, endPoint x: 262, endPoint y: 219, distance: 91.4
click at [245, 220] on body "Toggle navigation Home Bank Account List Load By Website Group [OXPLAY] ZEUS138…" at bounding box center [110, 76] width 333 height 328
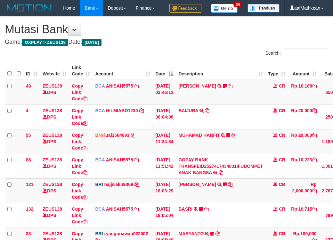
scroll to position [104, 60]
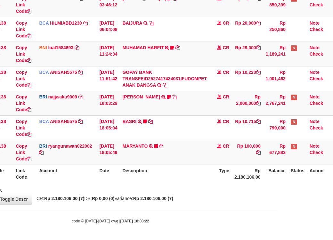
click at [237, 189] on div "Showing 1 to 7 of 7 entries" at bounding box center [110, 189] width 333 height 9
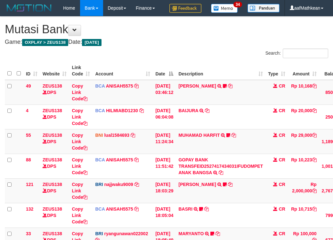
scroll to position [104, 60]
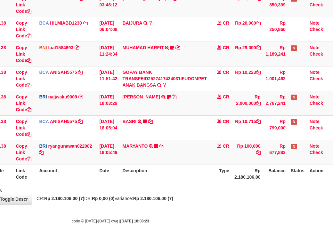
click at [226, 191] on div "Showing 1 to 7 of 7 entries" at bounding box center [110, 189] width 333 height 9
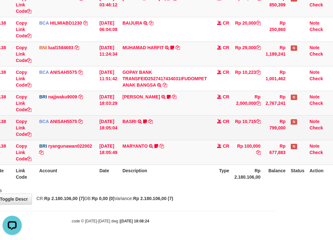
drag, startPoint x: 164, startPoint y: 138, endPoint x: 171, endPoint y: 138, distance: 7.4
click at [168, 139] on td "BASRI TRSF E-BANKING CR 0110/FTSCY/WS95031 10715.00BASRI Sawer2" at bounding box center [165, 128] width 90 height 25
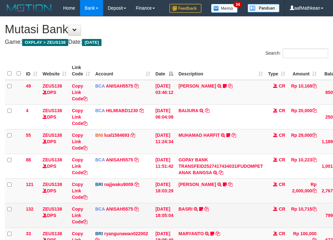
scroll to position [104, 60]
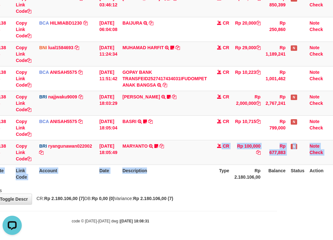
drag, startPoint x: 170, startPoint y: 172, endPoint x: 164, endPoint y: 171, distance: 6.2
click at [166, 164] on table "ID Website Link Code Account Date Description Type Amount Balance Status Action…" at bounding box center [141, 78] width 384 height 209
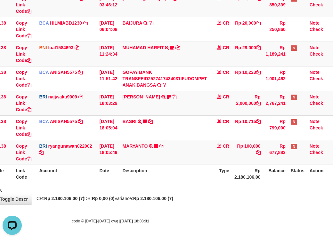
drag, startPoint x: 177, startPoint y: 209, endPoint x: 172, endPoint y: 204, distance: 6.6
click at [176, 207] on body "Toggle navigation Home Bank Account List Load By Website Group [OXPLAY] ZEUS138…" at bounding box center [110, 76] width 333 height 328
drag, startPoint x: 168, startPoint y: 202, endPoint x: 166, endPoint y: 199, distance: 3.6
click at [167, 199] on div "**********" at bounding box center [110, 66] width 333 height 275
click at [166, 199] on strong "Rp 2.180.106,00 (7)" at bounding box center [153, 198] width 40 height 5
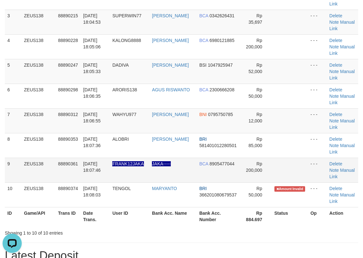
scroll to position [192, 0]
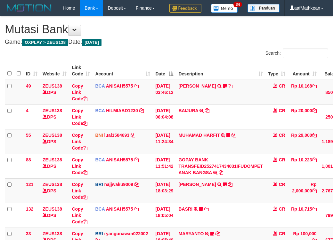
scroll to position [104, 60]
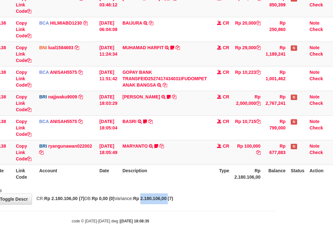
click at [166, 198] on strong "Rp 2.180.106,00 (7)" at bounding box center [153, 198] width 40 height 5
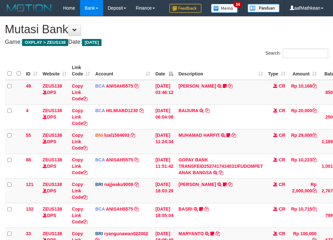
click at [166, 195] on div "**********" at bounding box center [166, 154] width 333 height 275
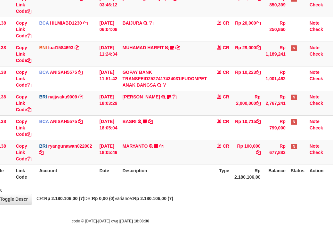
click at [168, 190] on div "Showing 1 to 7 of 7 entries" at bounding box center [110, 189] width 333 height 9
click at [204, 188] on div "Showing 1 to 7 of 7 entries" at bounding box center [110, 189] width 333 height 9
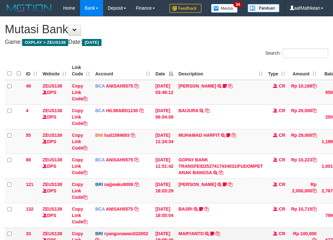
scroll to position [104, 60]
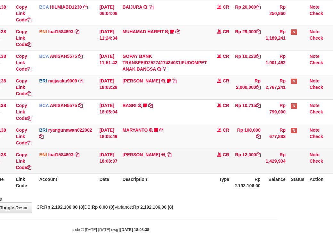
drag, startPoint x: 189, startPoint y: 168, endPoint x: 187, endPoint y: 176, distance: 8.2
click at [189, 171] on td "WAHYU HIDAYANTO TRANSFER DARI SDR WAHYU HIDAYANTO" at bounding box center [165, 161] width 90 height 25
click at [188, 173] on td "[PERSON_NAME] TRANSFER DARI SDR WAHYU HIDAYANTO" at bounding box center [165, 161] width 90 height 25
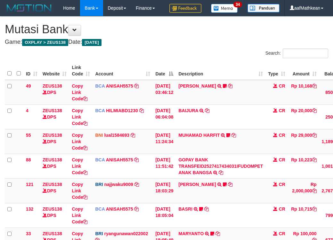
scroll to position [104, 60]
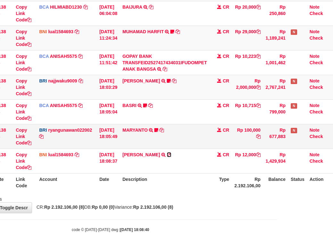
drag, startPoint x: 175, startPoint y: 171, endPoint x: 201, endPoint y: 159, distance: 27.9
click at [171, 157] on icon at bounding box center [169, 155] width 4 height 4
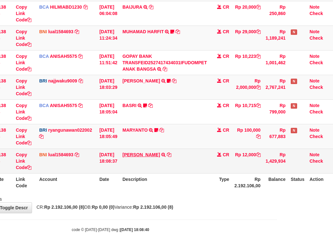
drag, startPoint x: 128, startPoint y: 163, endPoint x: 137, endPoint y: 169, distance: 11.0
click at [132, 167] on tbody "49 ZEUS138 DPS Copy Link Code BCA ANISAH5575 DPS ANISAH mutasi_20251001_3827 | …" at bounding box center [141, 74] width 384 height 197
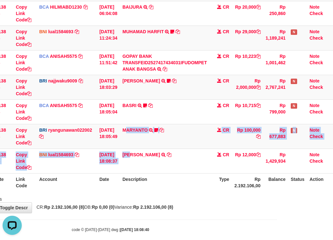
scroll to position [0, 0]
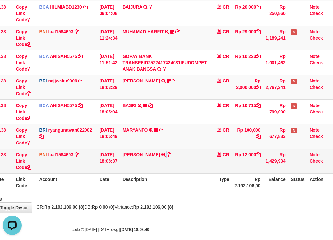
click at [173, 173] on td "WAHYU HIDAYANTO TRANSFER DARI SDR WAHYU HIDAYANTO" at bounding box center [165, 161] width 90 height 25
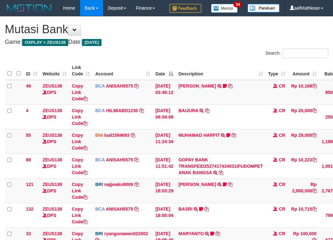
scroll to position [104, 60]
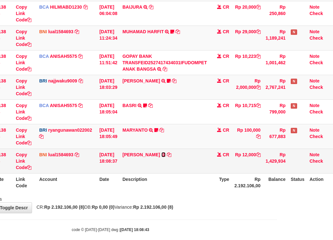
click at [161, 152] on link at bounding box center [163, 154] width 4 height 5
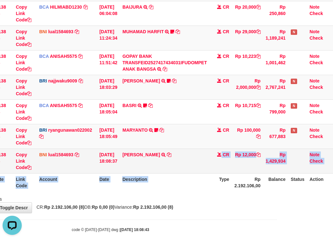
click at [210, 182] on table "ID Website Link Code Account Date Description Type Amount Balance Status Action…" at bounding box center [141, 75] width 384 height 234
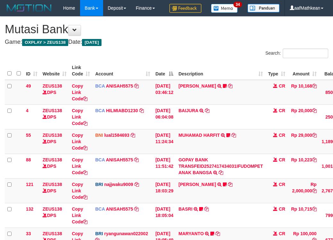
scroll to position [104, 60]
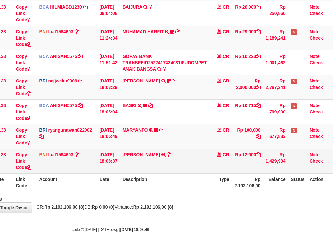
click at [207, 173] on td "[PERSON_NAME] TRANSFER DARI SDR WAHYU HIDAYANTO" at bounding box center [165, 161] width 90 height 25
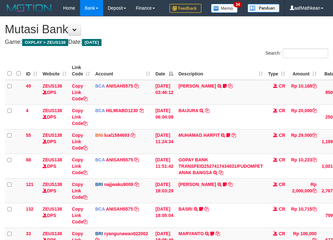
scroll to position [104, 60]
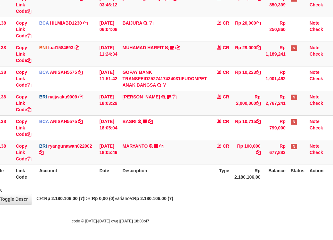
click at [205, 173] on th "Description" at bounding box center [165, 174] width 90 height 18
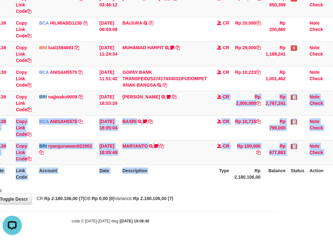
click at [227, 187] on div "Search: ID Website Link Code Account Date Description Type Amount Balance Statu…" at bounding box center [110, 77] width 323 height 233
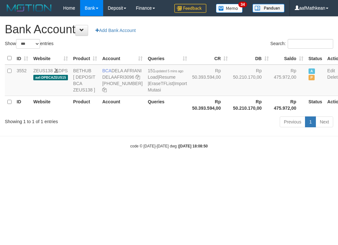
select select "***"
drag, startPoint x: 221, startPoint y: 140, endPoint x: 221, endPoint y: 183, distance: 43.2
click at [219, 130] on div "Previous 1 Next" at bounding box center [239, 123] width 187 height 14
select select "***"
click at [148, 92] on link "Import Mutasi" at bounding box center [167, 87] width 39 height 12
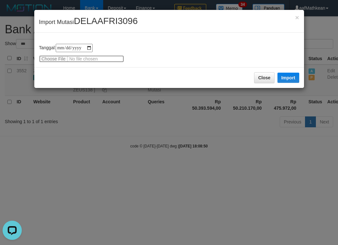
click at [60, 60] on input "file" at bounding box center [81, 58] width 85 height 7
type input "**********"
click at [285, 73] on button "Import" at bounding box center [288, 78] width 22 height 10
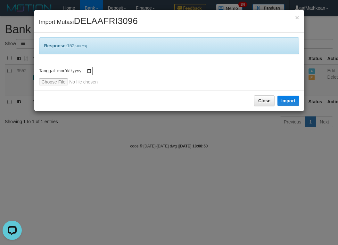
click at [200, 174] on div "**********" at bounding box center [169, 122] width 338 height 245
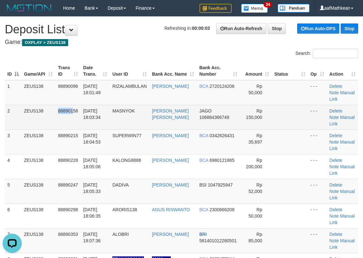
click at [73, 125] on td "88890158" at bounding box center [67, 117] width 25 height 25
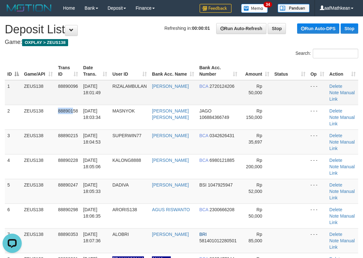
click at [148, 83] on tr "1 ZEUS138 88890096 01/10/2025 18:01:49 RIZALAMBULAN DINI ARIYANTI BCA 272012420…" at bounding box center [182, 92] width 354 height 25
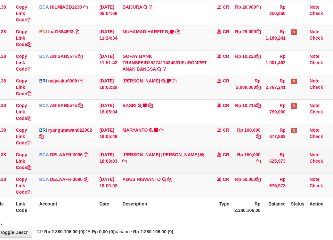
click at [205, 149] on td "MARYANTO TRANSFER NBMB MARYANTO TO RYAN GUNAWAN Tengol" at bounding box center [165, 136] width 90 height 25
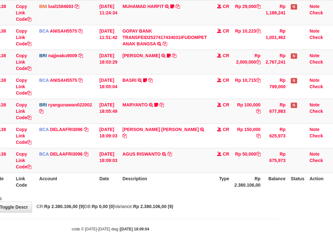
scroll to position [153, 60]
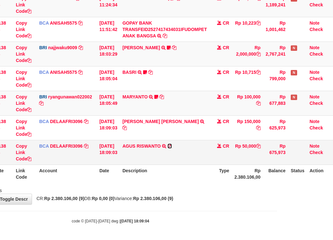
click at [170, 144] on icon at bounding box center [169, 146] width 4 height 4
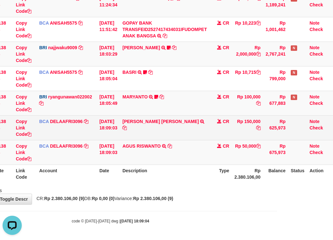
scroll to position [0, 0]
click at [127, 126] on icon at bounding box center [124, 128] width 4 height 4
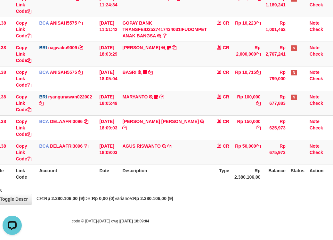
drag, startPoint x: 103, startPoint y: 159, endPoint x: 107, endPoint y: 165, distance: 7.2
click at [103, 161] on td "[DATE] 18:09:03" at bounding box center [108, 152] width 23 height 25
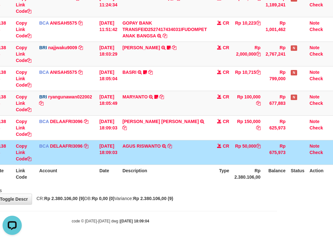
drag, startPoint x: 109, startPoint y: 166, endPoint x: 117, endPoint y: 169, distance: 8.8
click at [109, 166] on th "Date" at bounding box center [108, 174] width 23 height 18
drag, startPoint x: 117, startPoint y: 169, endPoint x: 124, endPoint y: 175, distance: 9.5
click at [118, 172] on th "Date" at bounding box center [108, 174] width 23 height 18
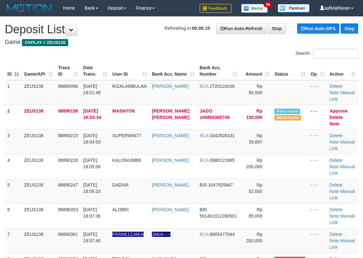
click at [98, 80] on table "ID Game/API Trans ID Date Trans. User ID Bank Acc. Name Bank Acc. Number Amount…" at bounding box center [182, 191] width 354 height 258
click at [174, 61] on div "ID Game/API Trans ID Date Trans. User ID Bank Acc. Name Bank Acc. Number Amount…" at bounding box center [181, 191] width 363 height 262
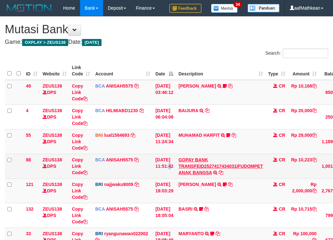
click at [176, 177] on td "[DATE] 11:51:42" at bounding box center [164, 166] width 23 height 25
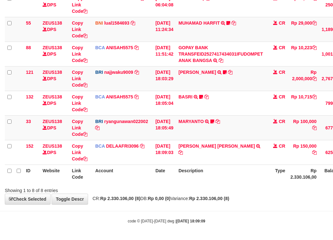
scroll to position [128, 0]
drag, startPoint x: 252, startPoint y: 205, endPoint x: 251, endPoint y: 200, distance: 5.1
click at [253, 204] on body "Toggle navigation Home Bank Account List Load By Website Group [OXPLAY] ZEUS138…" at bounding box center [166, 64] width 333 height 353
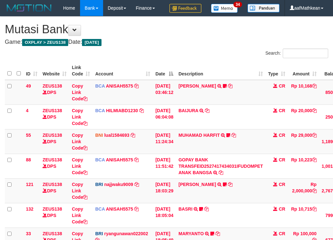
scroll to position [128, 0]
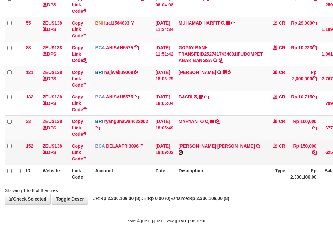
click at [183, 150] on icon at bounding box center [180, 152] width 4 height 4
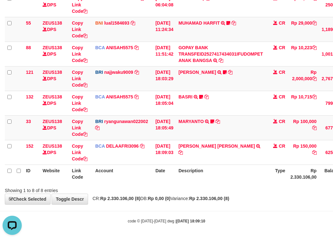
scroll to position [0, 0]
click at [166, 167] on th "Date" at bounding box center [164, 174] width 23 height 18
click at [173, 174] on th "Date" at bounding box center [164, 174] width 23 height 18
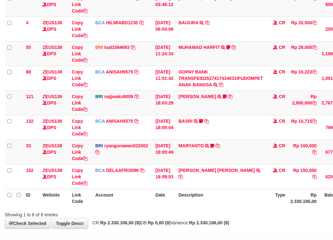
click at [180, 164] on td "MARYANTO TRANSFER NBMB MARYANTO TO [PERSON_NAME]" at bounding box center [221, 152] width 90 height 25
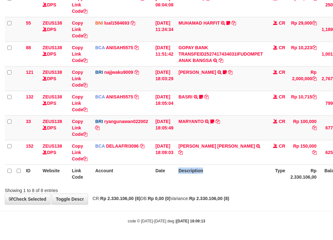
click at [182, 172] on th "Description" at bounding box center [221, 174] width 90 height 18
